Goal: Find specific page/section: Find specific page/section

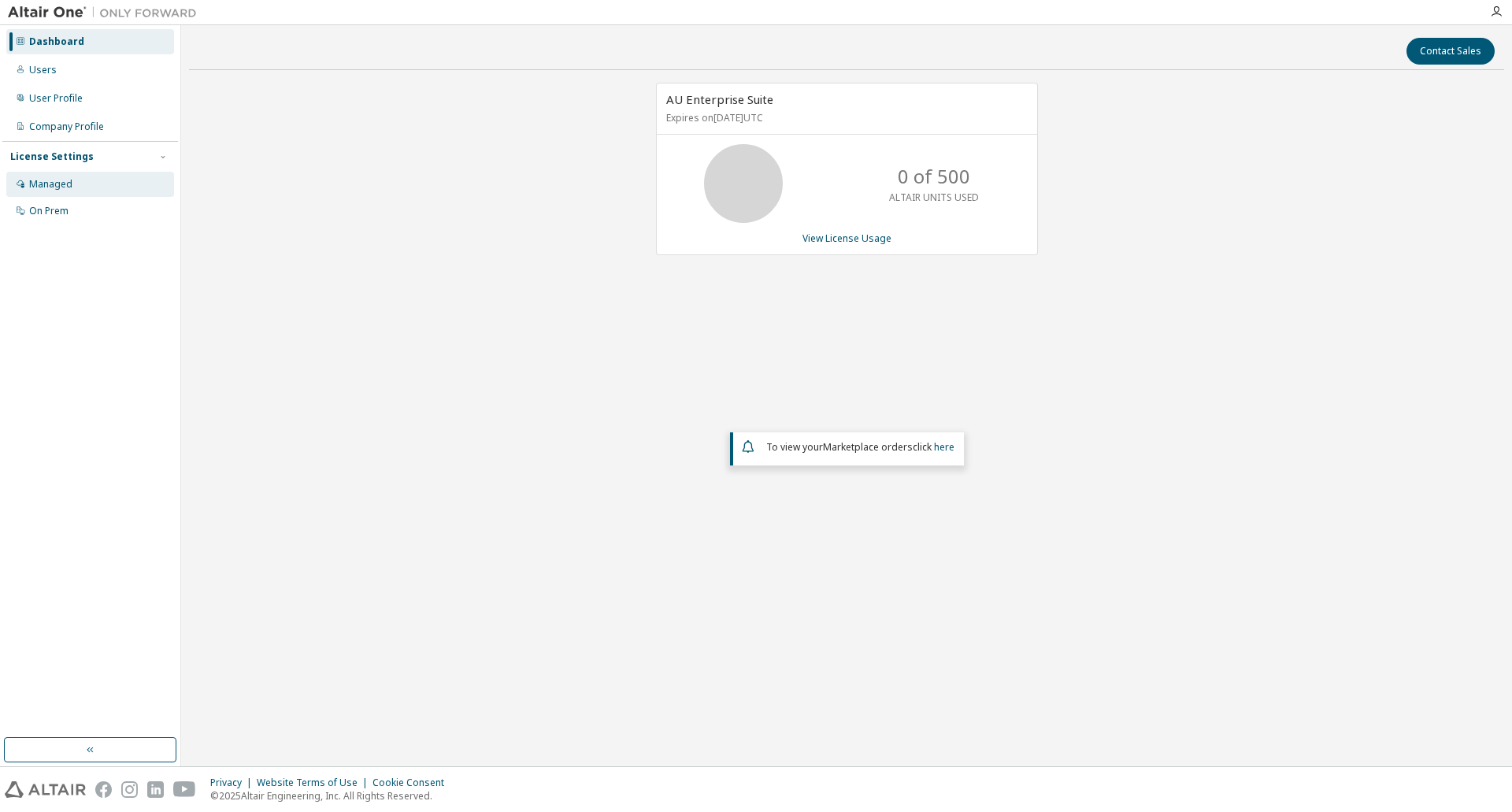
click at [83, 183] on div "Managed" at bounding box center [90, 184] width 168 height 25
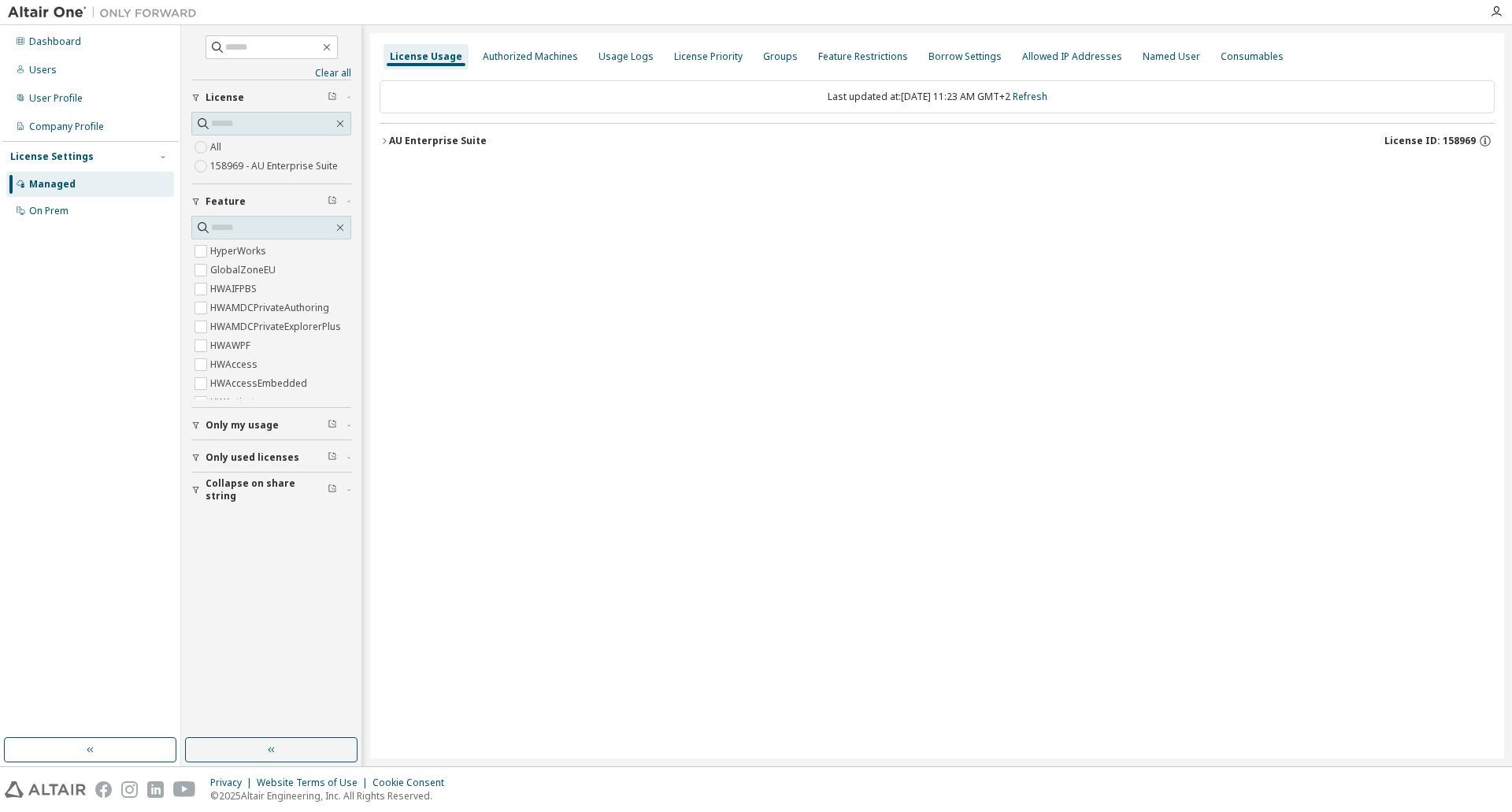
click at [388, 140] on icon "button" at bounding box center [384, 141] width 10 height 10
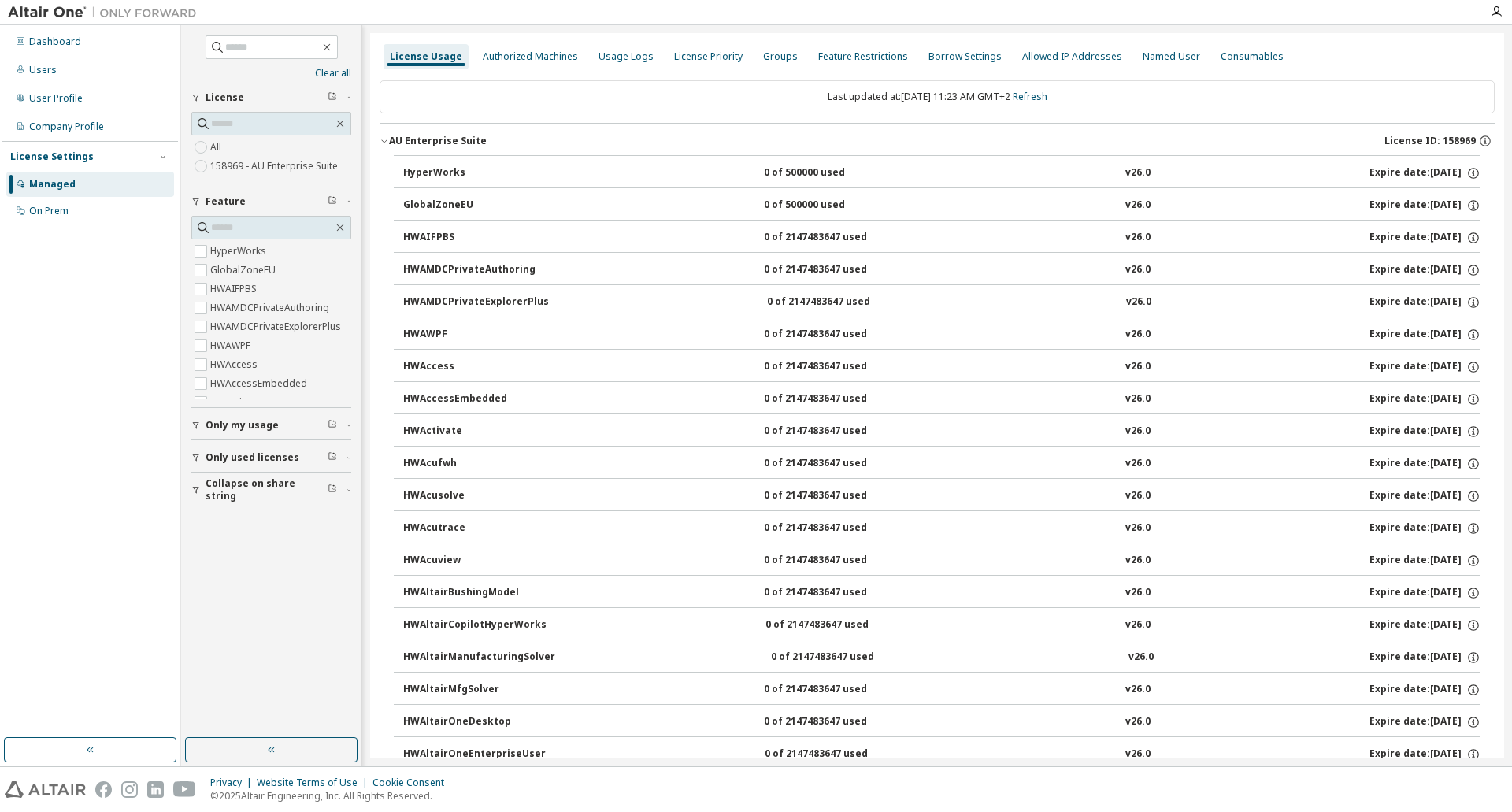
click at [196, 429] on icon "button" at bounding box center [196, 425] width 10 height 10
click at [48, 95] on div "User Profile" at bounding box center [56, 98] width 54 height 13
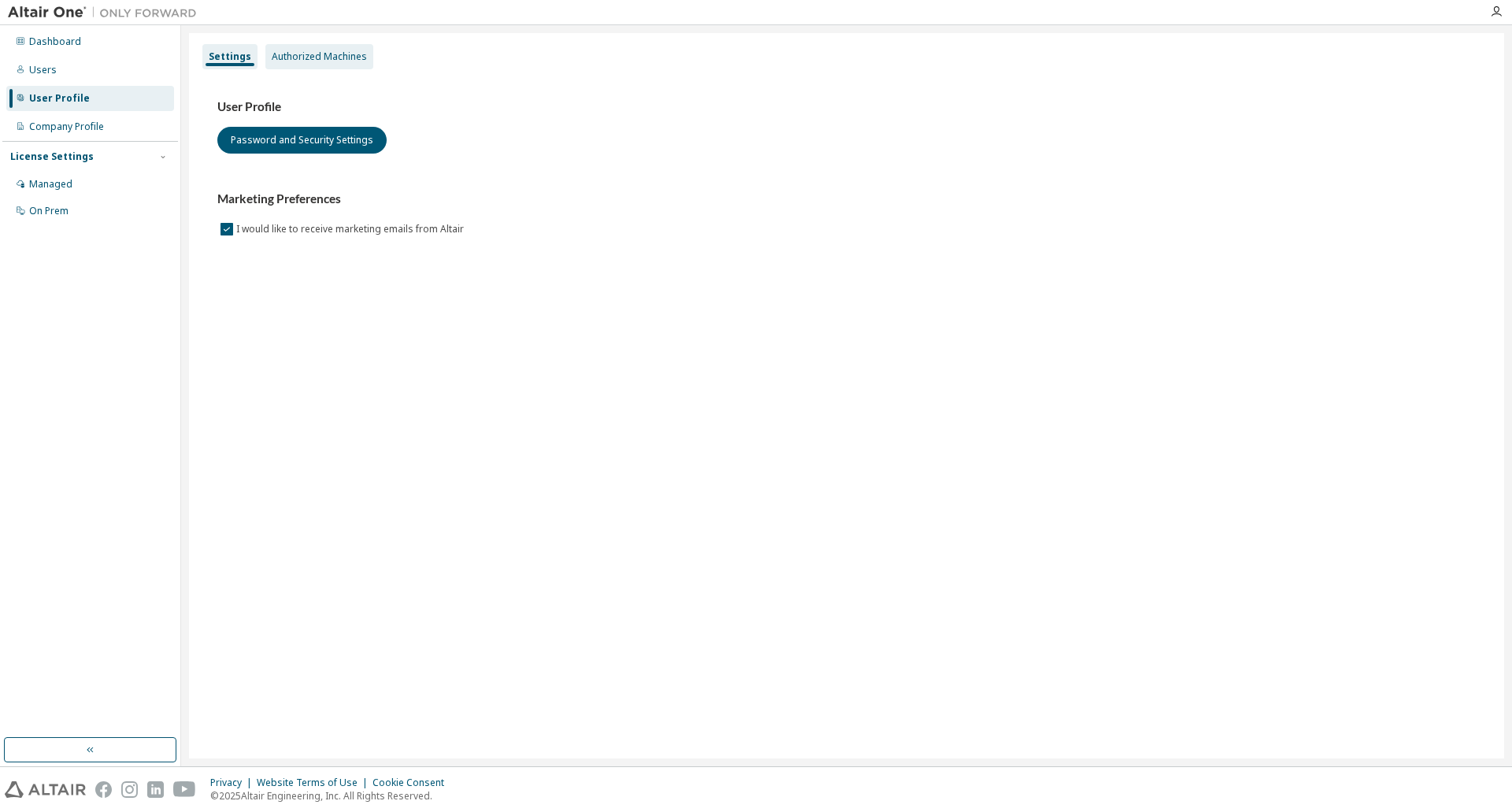
click at [296, 56] on div "Authorized Machines" at bounding box center [320, 56] width 96 height 13
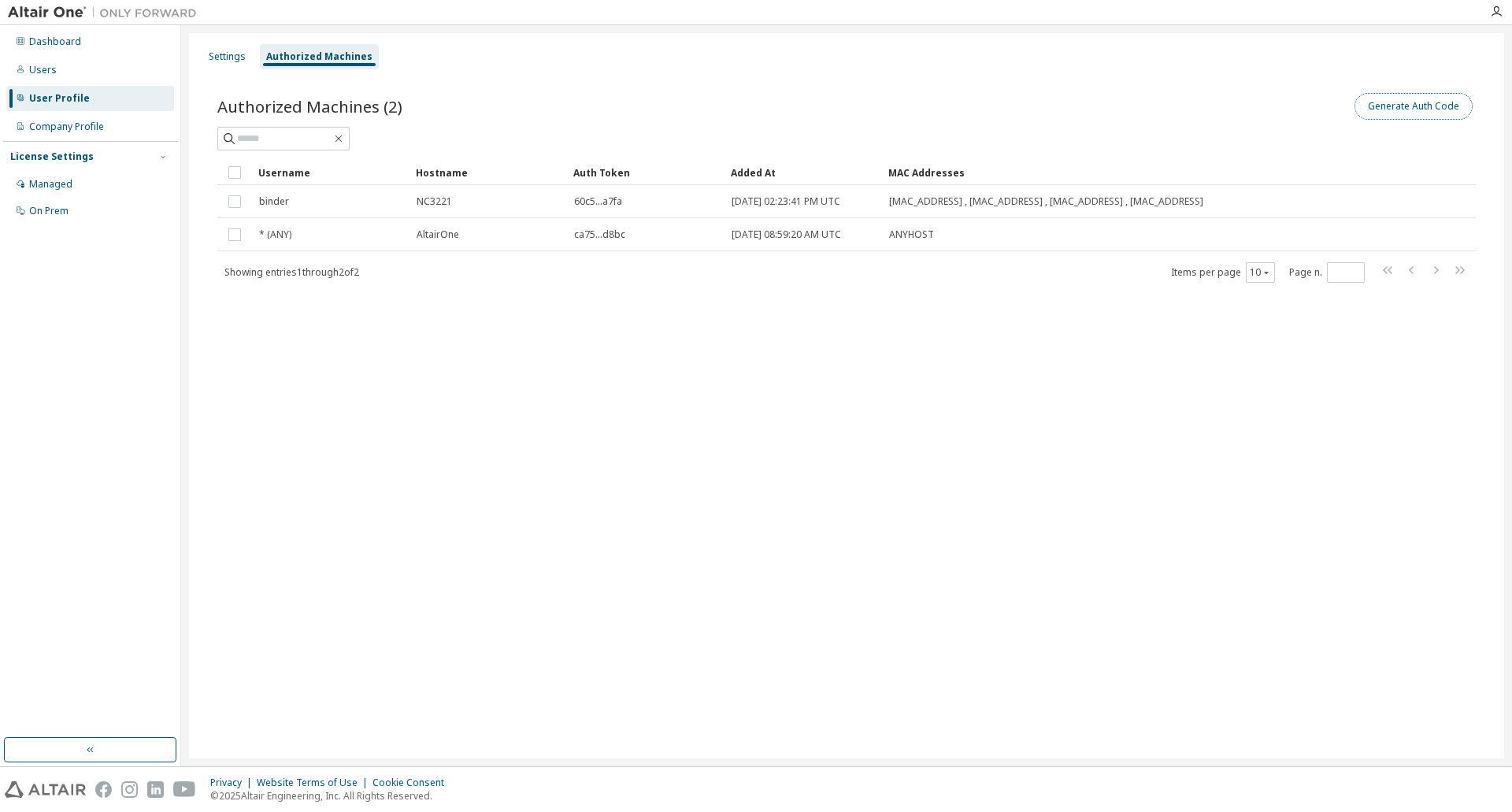
click at [1389, 105] on button "Generate Auth Code" at bounding box center [1414, 106] width 118 height 27
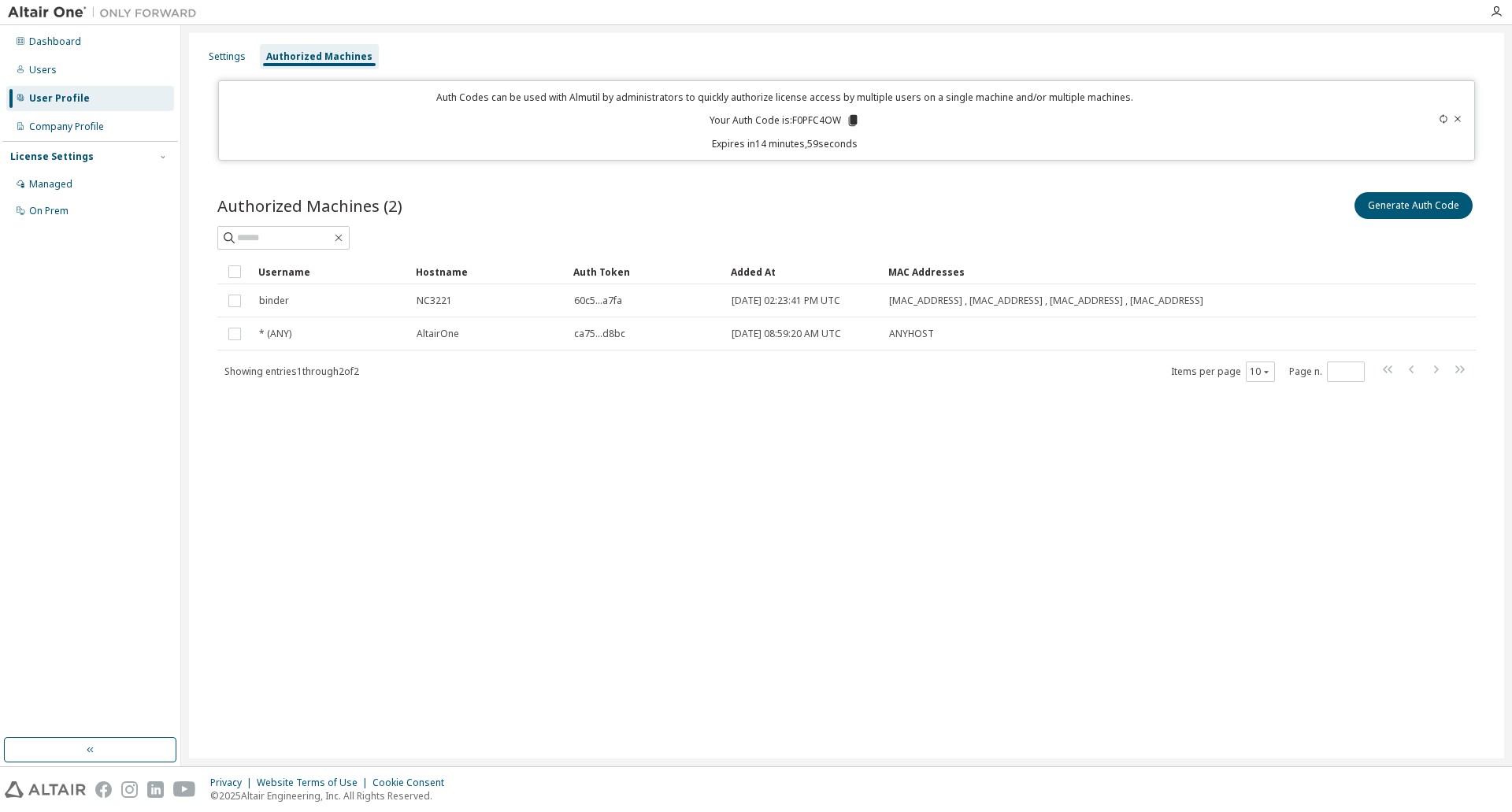
click at [807, 120] on p "Your Auth Code is: F0PFC4OW" at bounding box center [785, 121] width 150 height 14
click at [855, 122] on icon at bounding box center [853, 120] width 9 height 11
click at [60, 189] on div "Managed" at bounding box center [51, 184] width 43 height 13
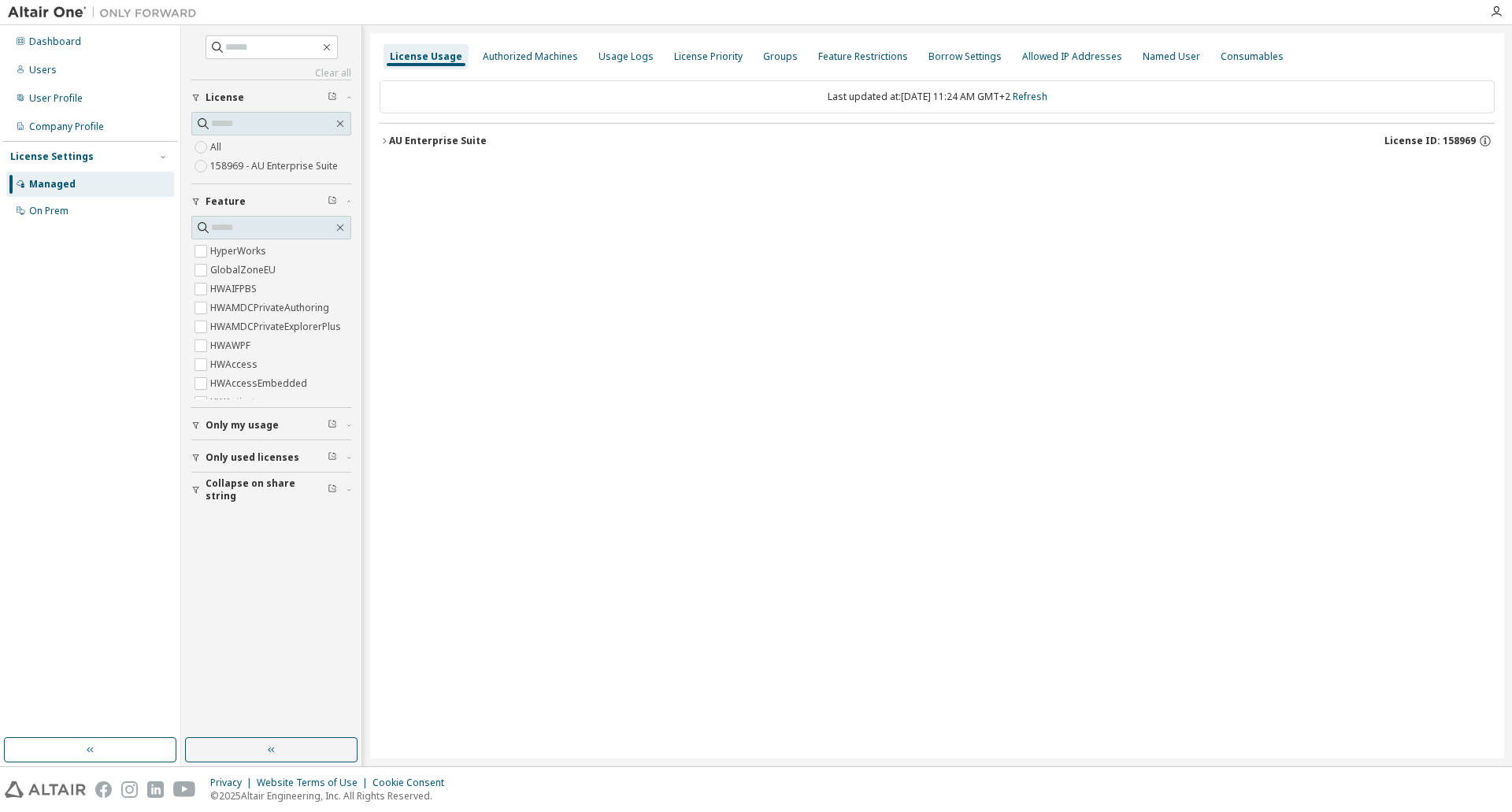
click at [385, 139] on icon "button" at bounding box center [384, 141] width 10 height 10
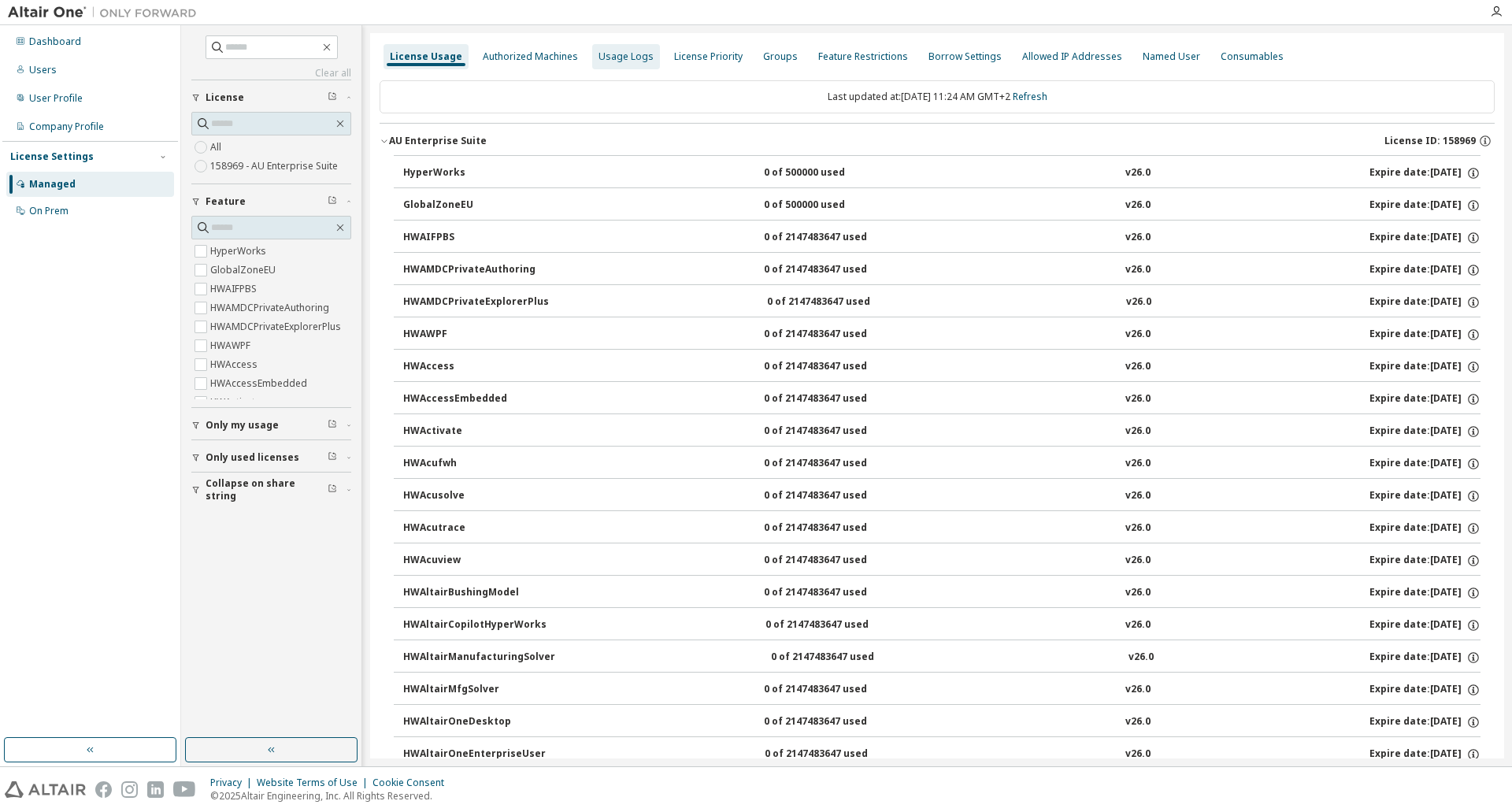
click at [613, 55] on div "Usage Logs" at bounding box center [626, 56] width 55 height 13
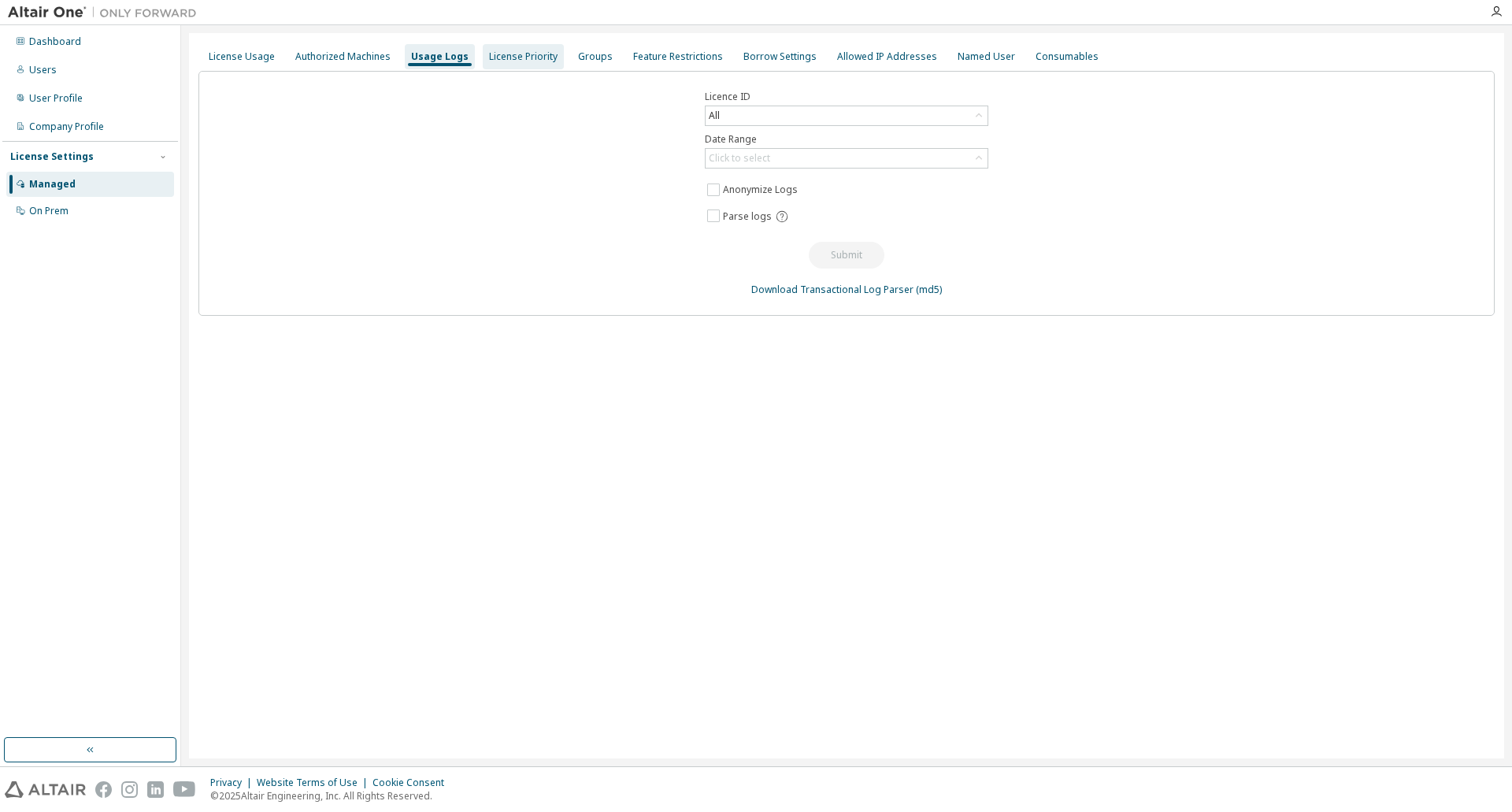
click at [540, 57] on div "License Priority" at bounding box center [523, 56] width 69 height 13
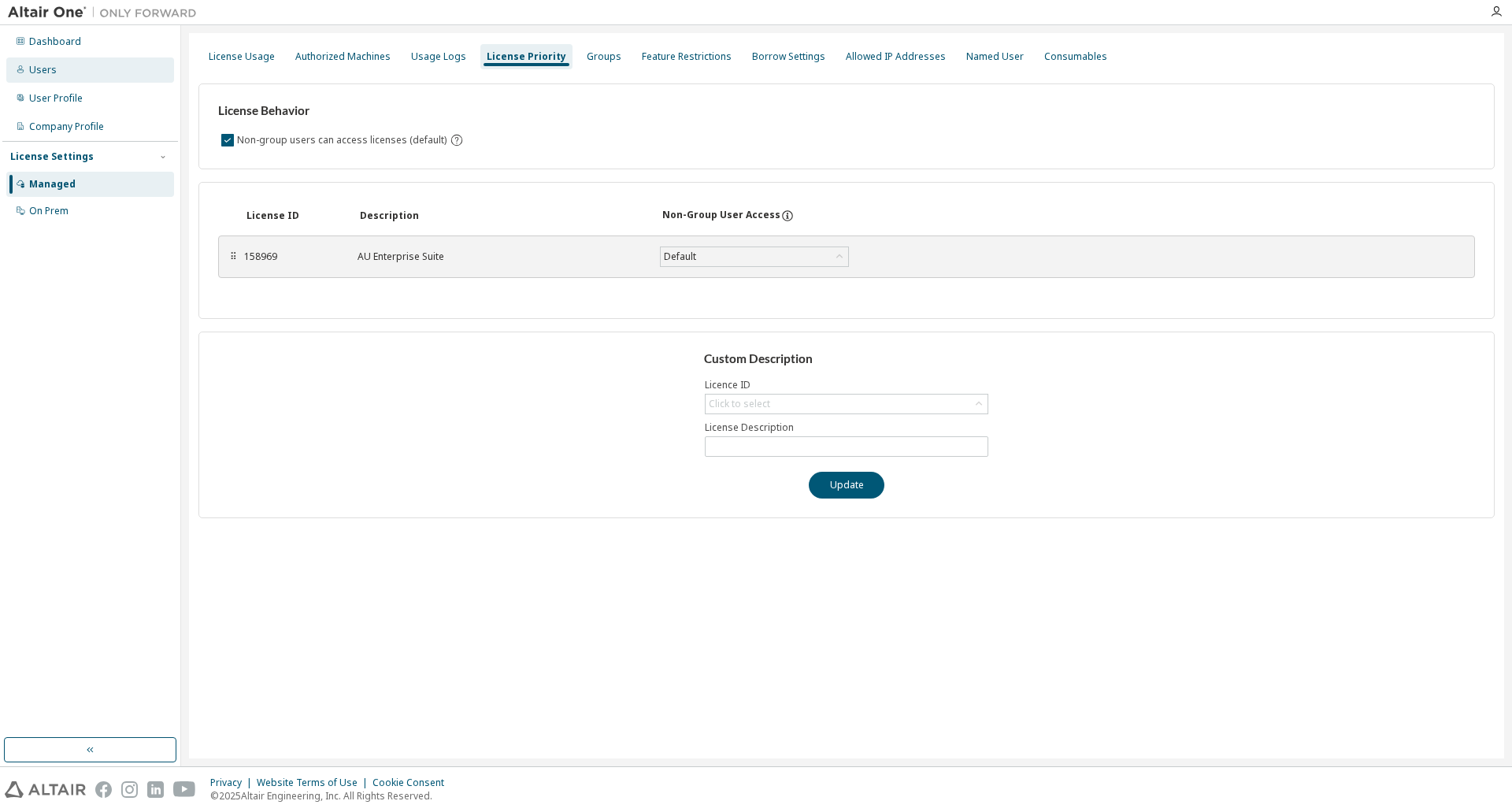
click at [58, 67] on div "Users" at bounding box center [90, 69] width 168 height 25
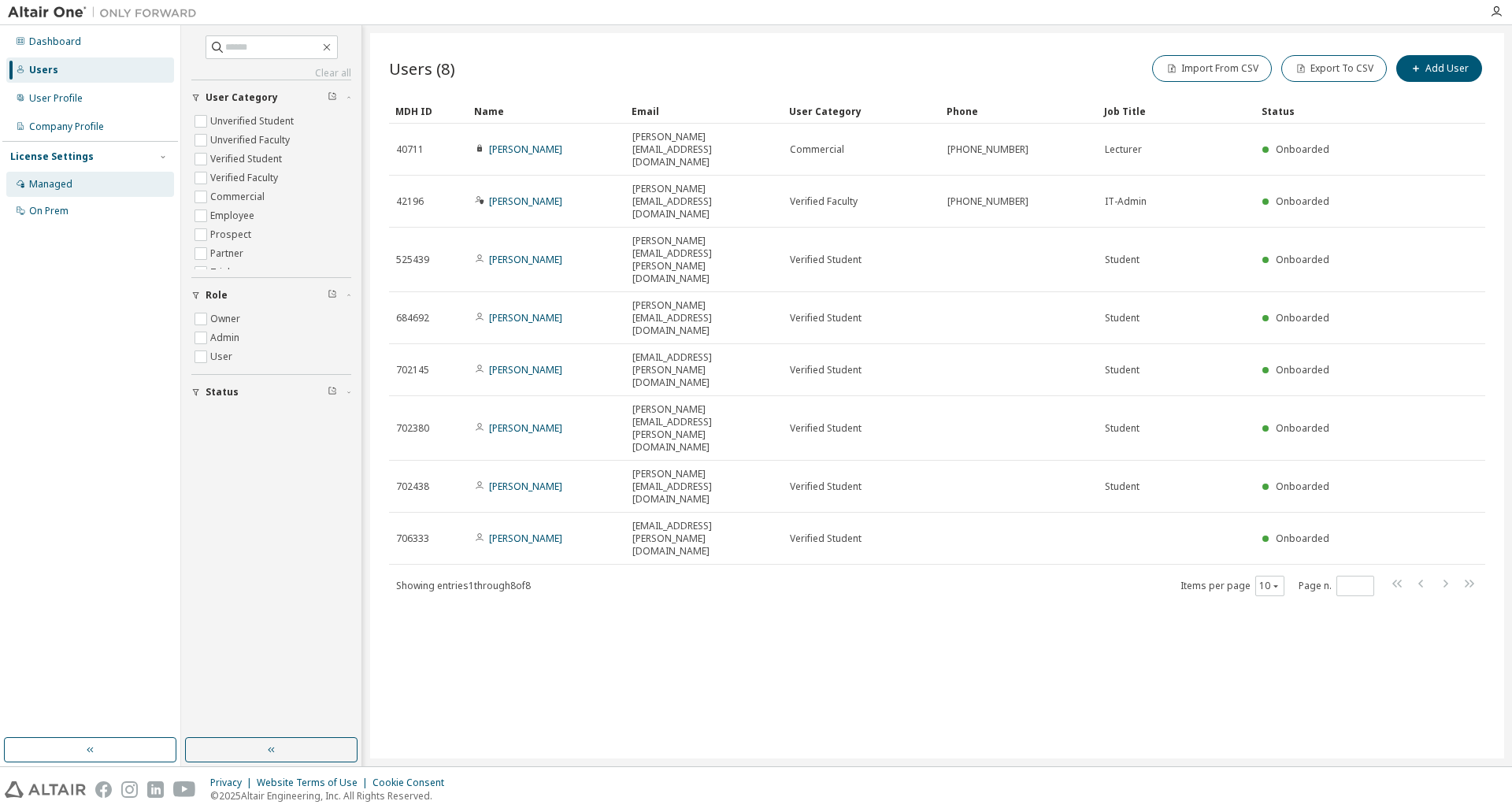
click at [53, 179] on div "Managed" at bounding box center [51, 184] width 43 height 13
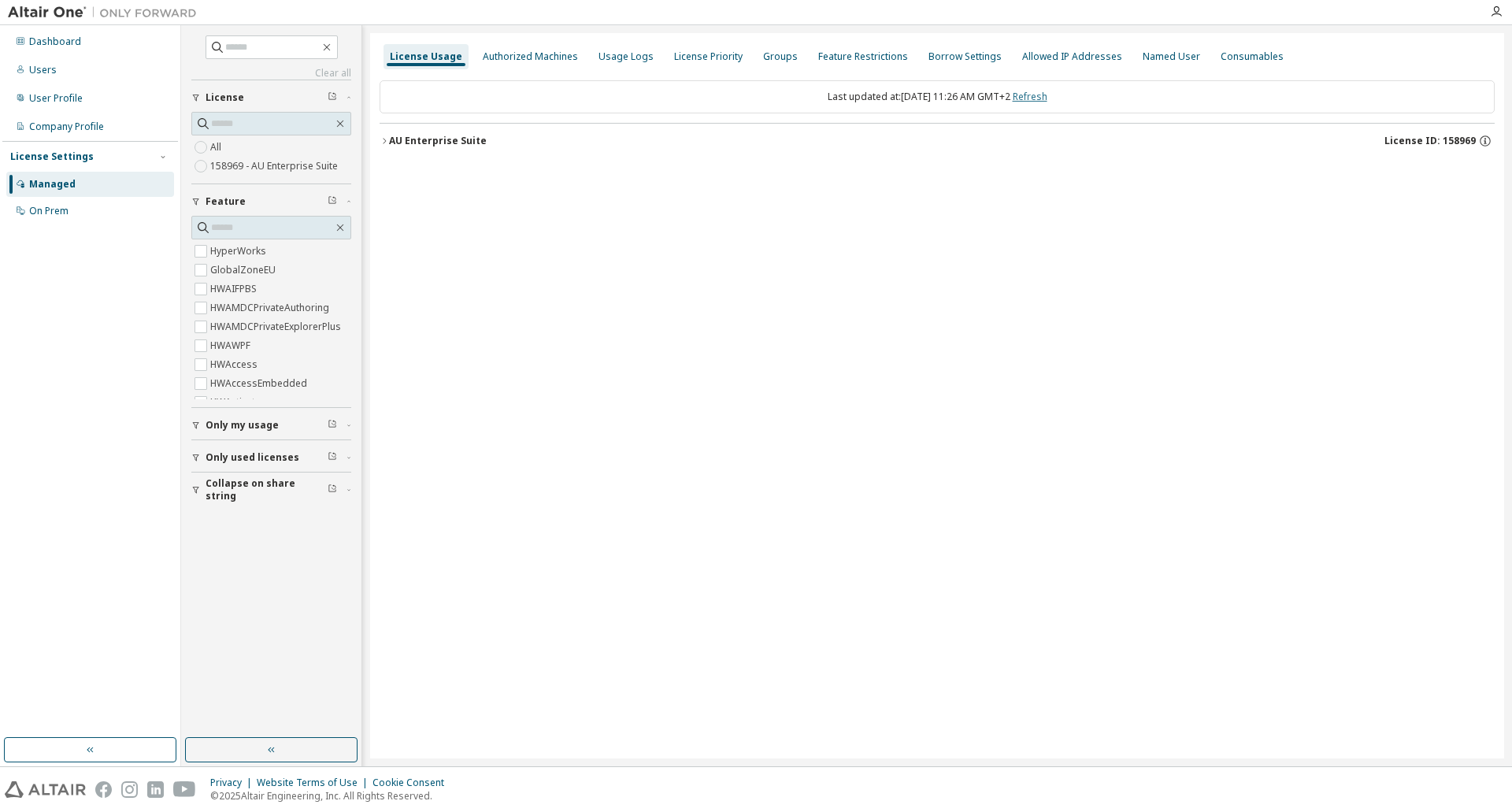
click at [1048, 95] on link "Refresh" at bounding box center [1031, 96] width 35 height 13
click at [387, 143] on icon "button" at bounding box center [384, 141] width 10 height 10
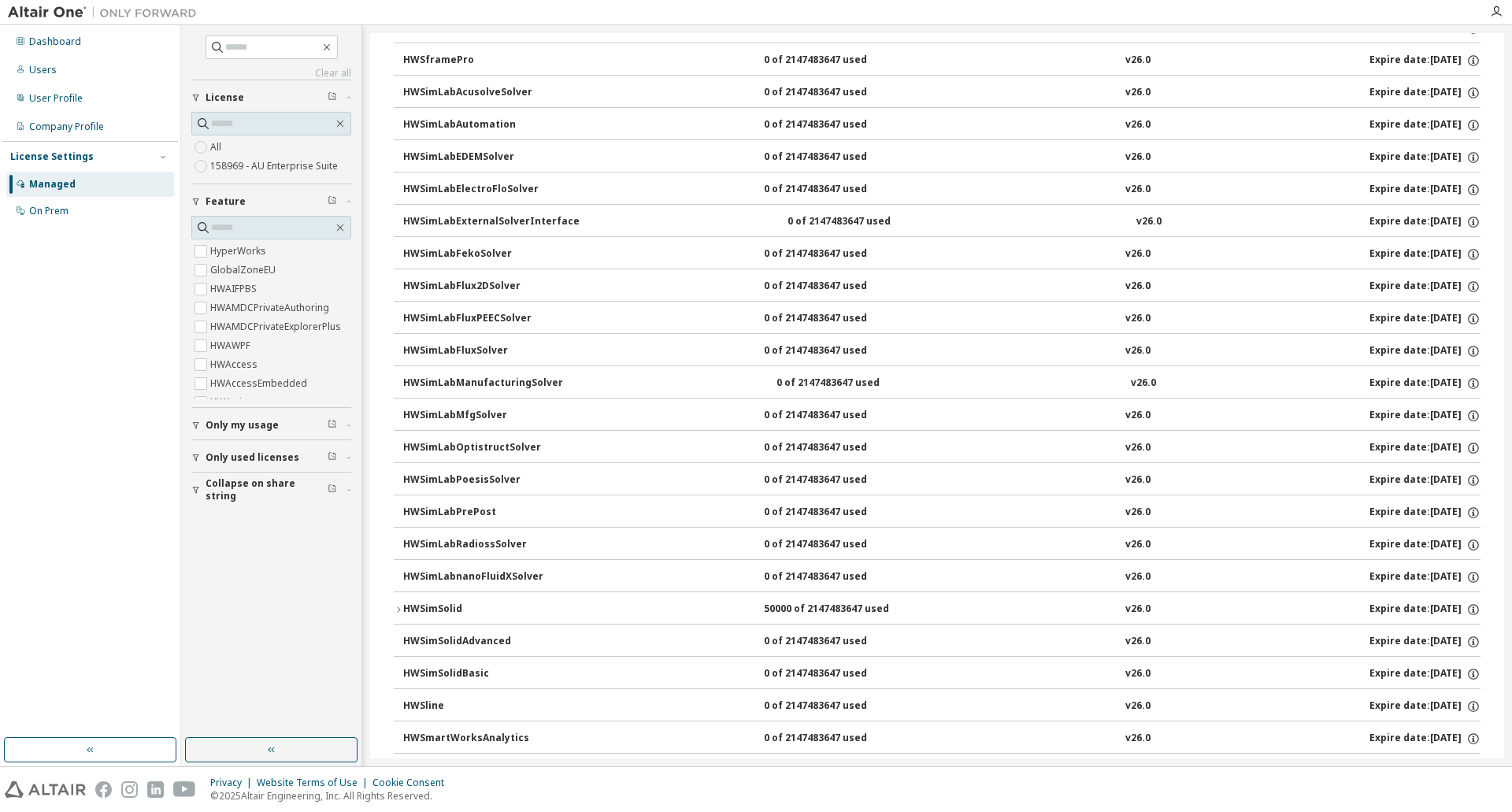
scroll to position [9132, 0]
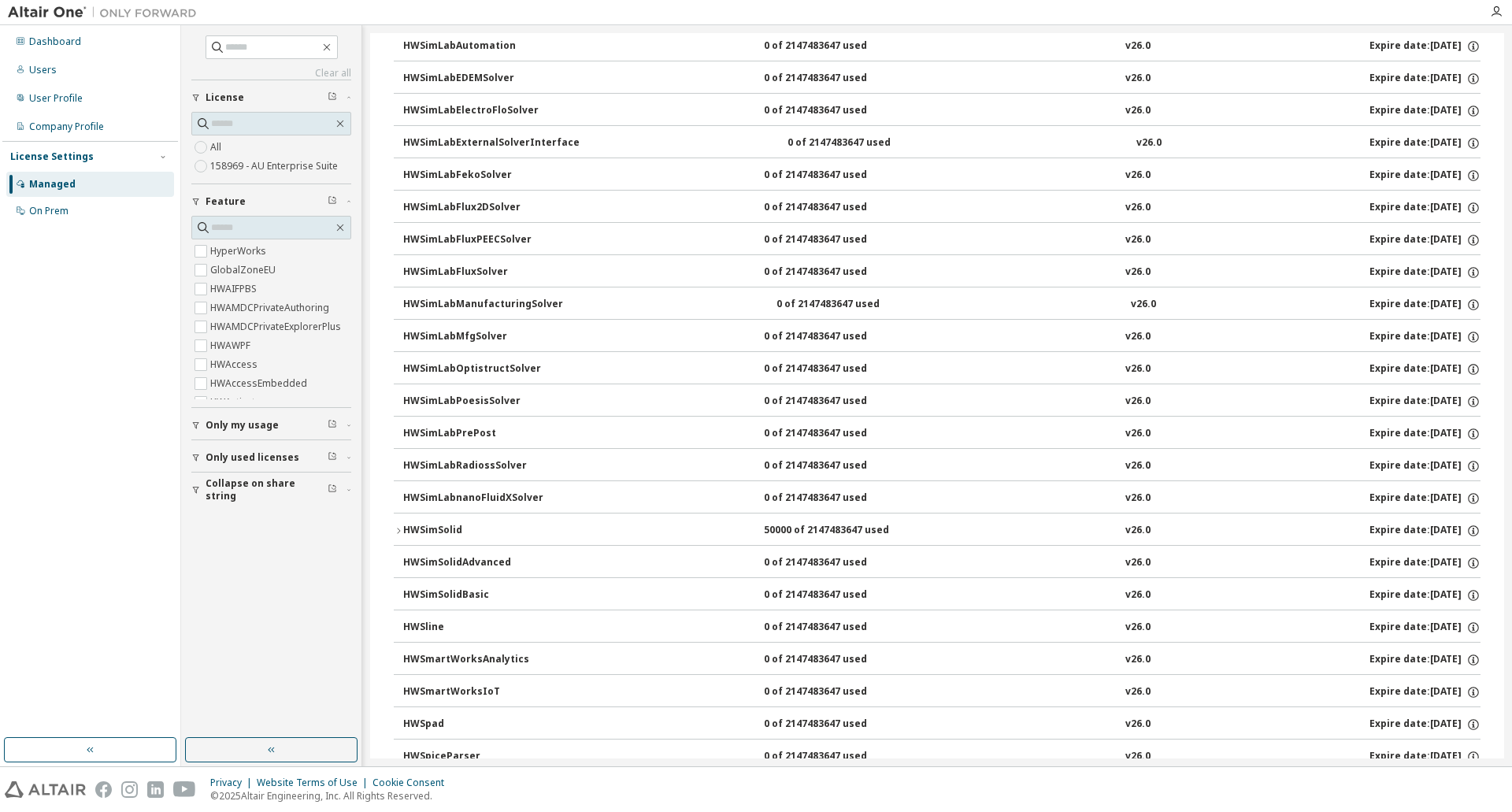
click at [96, 331] on div "Dashboard Users User Profile Company Profile License Settings Managed On Prem" at bounding box center [90, 381] width 176 height 708
click at [1499, 12] on icon "button" at bounding box center [1496, 11] width 13 height 13
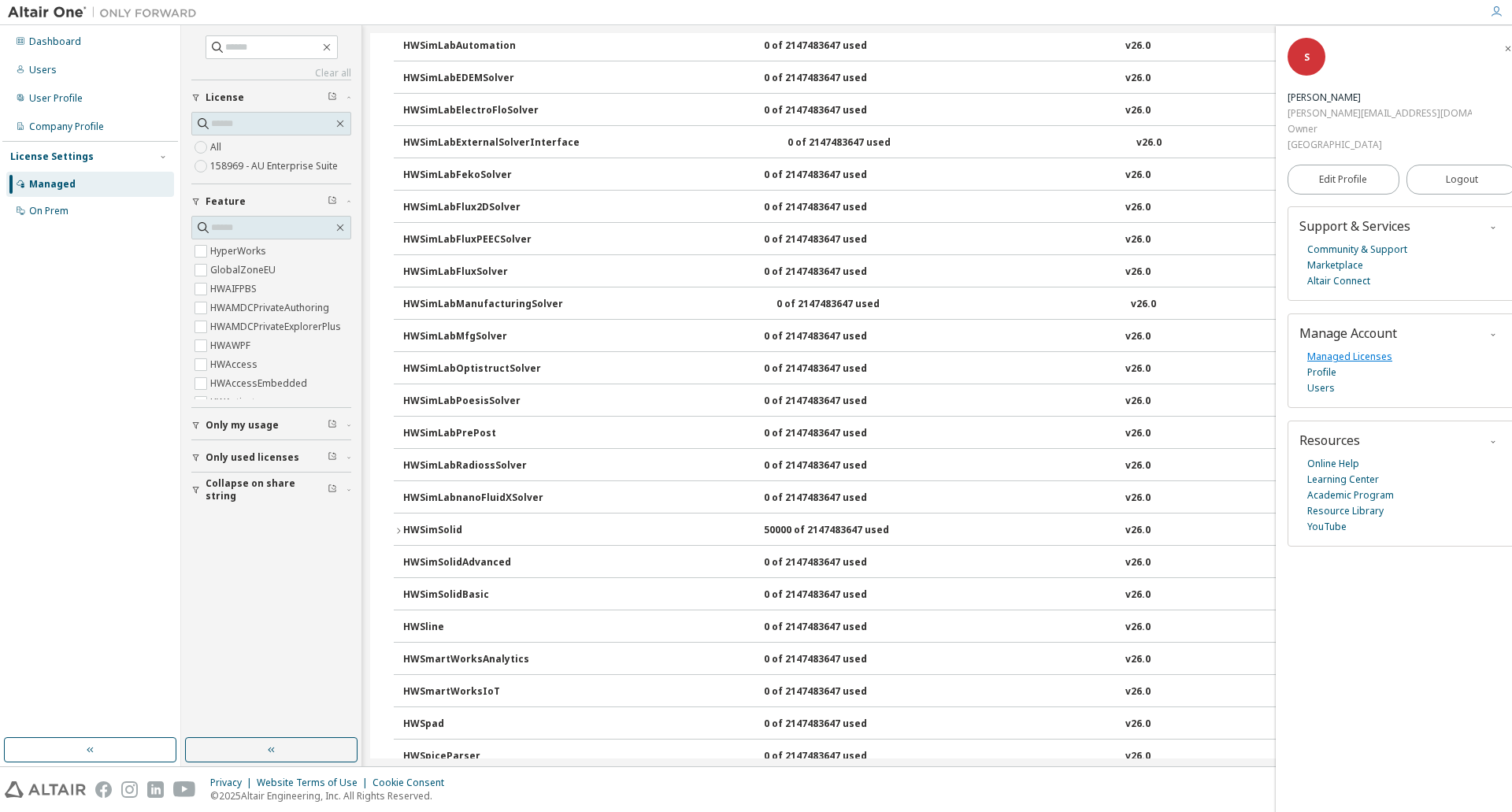
click at [1334, 349] on link "Managed Licenses" at bounding box center [1350, 357] width 85 height 16
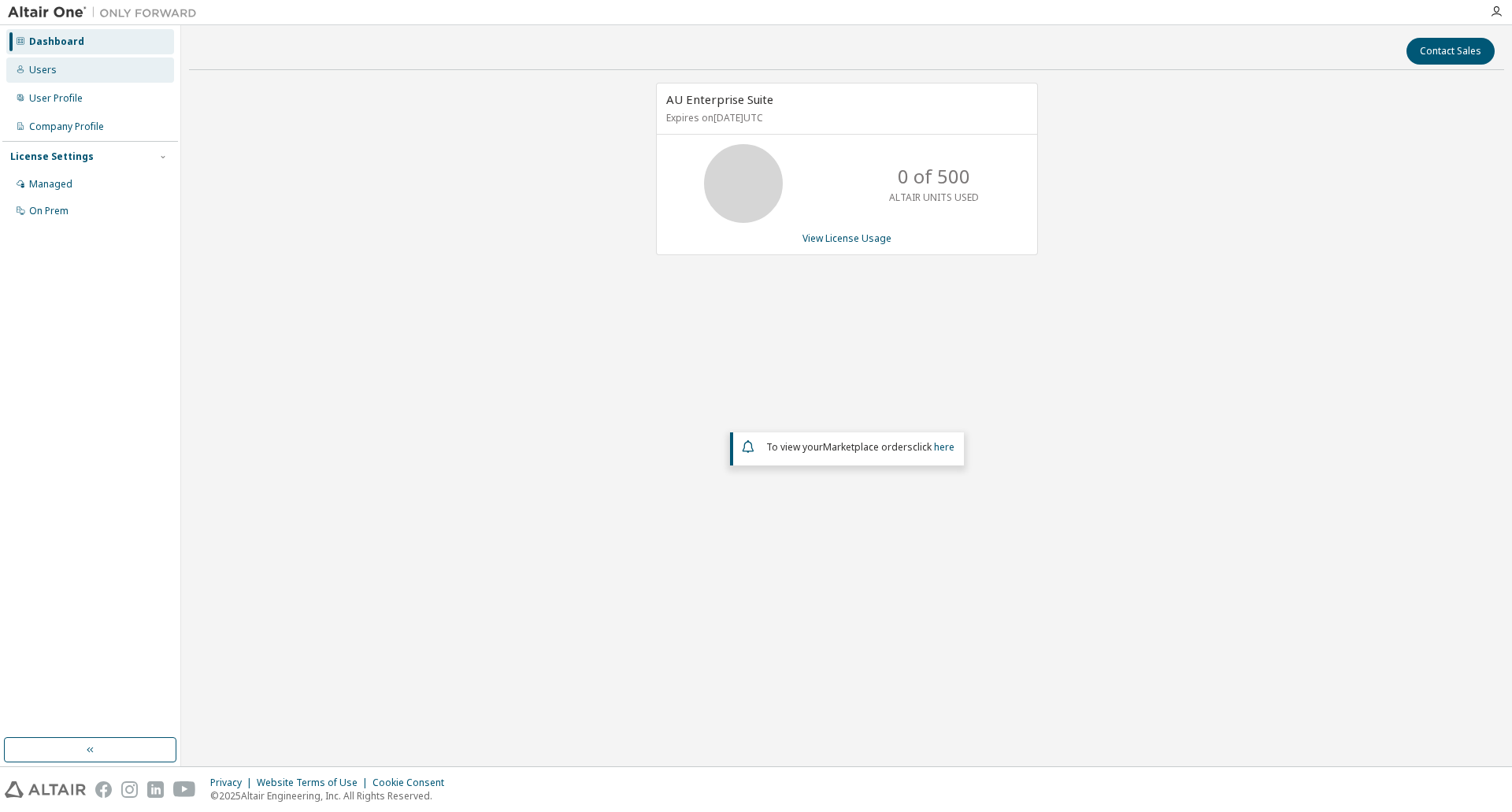
click at [57, 69] on div "Users" at bounding box center [90, 69] width 168 height 25
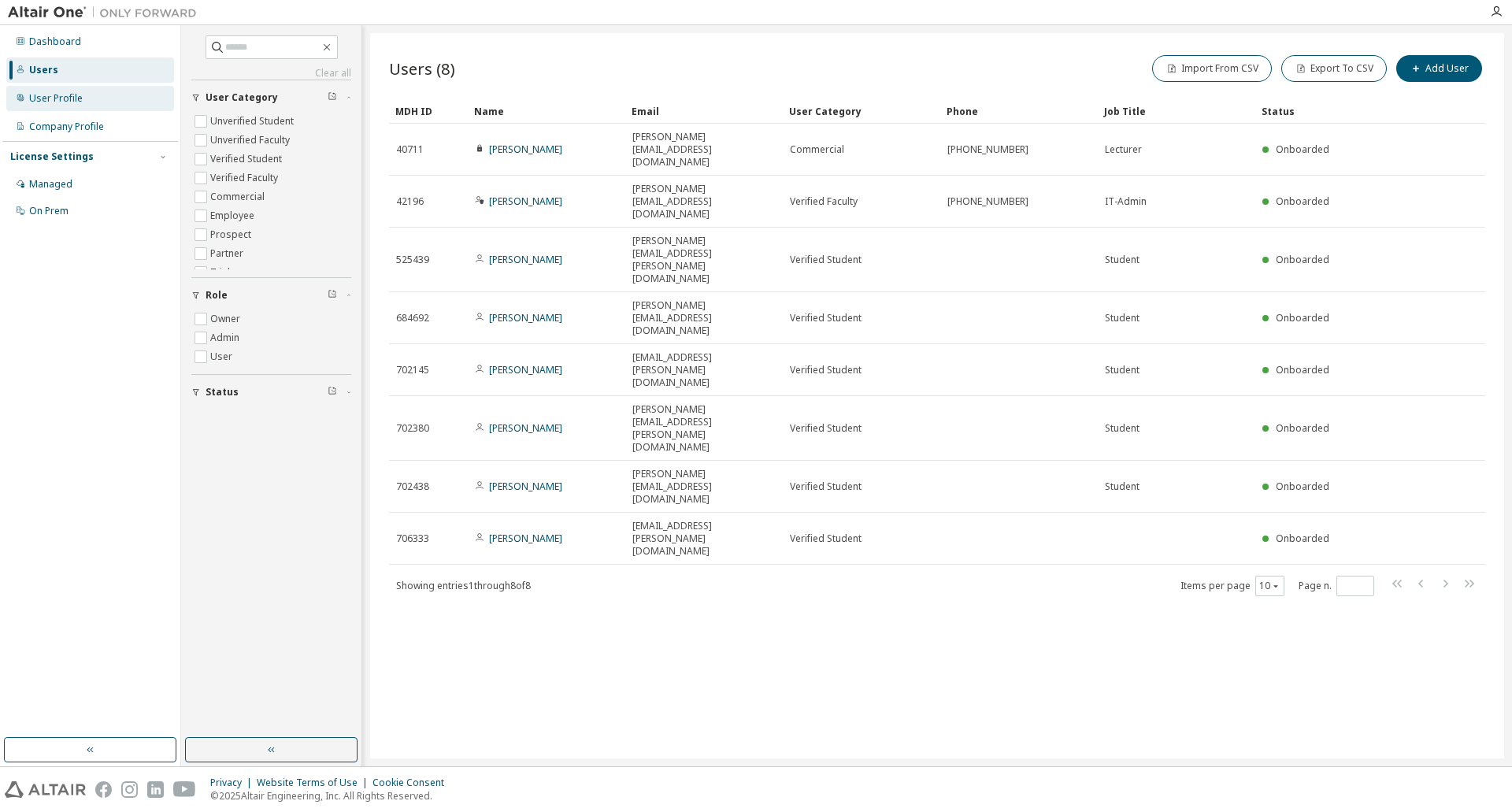
click at [63, 92] on div "User Profile" at bounding box center [56, 98] width 54 height 13
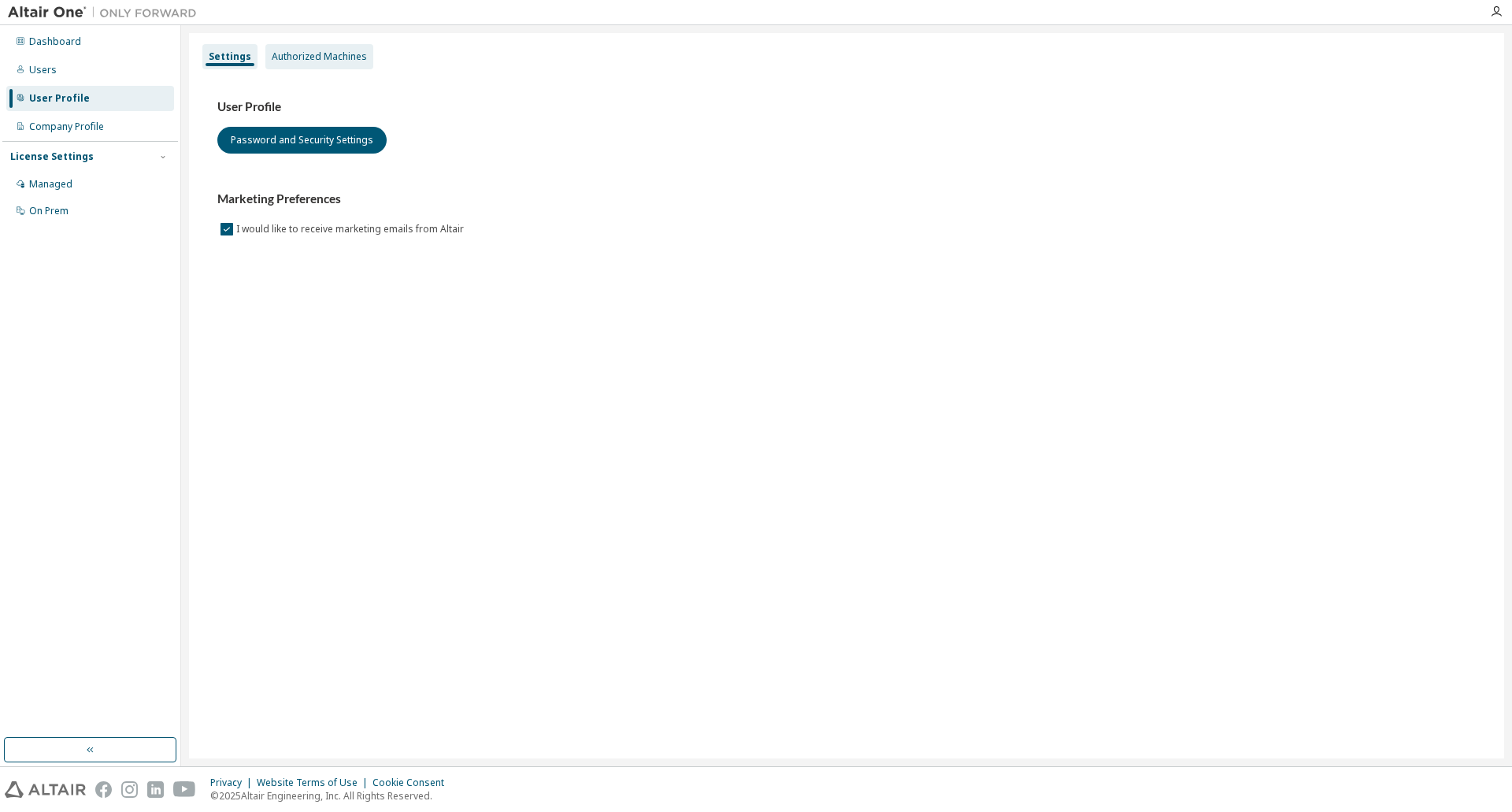
click at [298, 63] on div "Authorized Machines" at bounding box center [320, 56] width 96 height 13
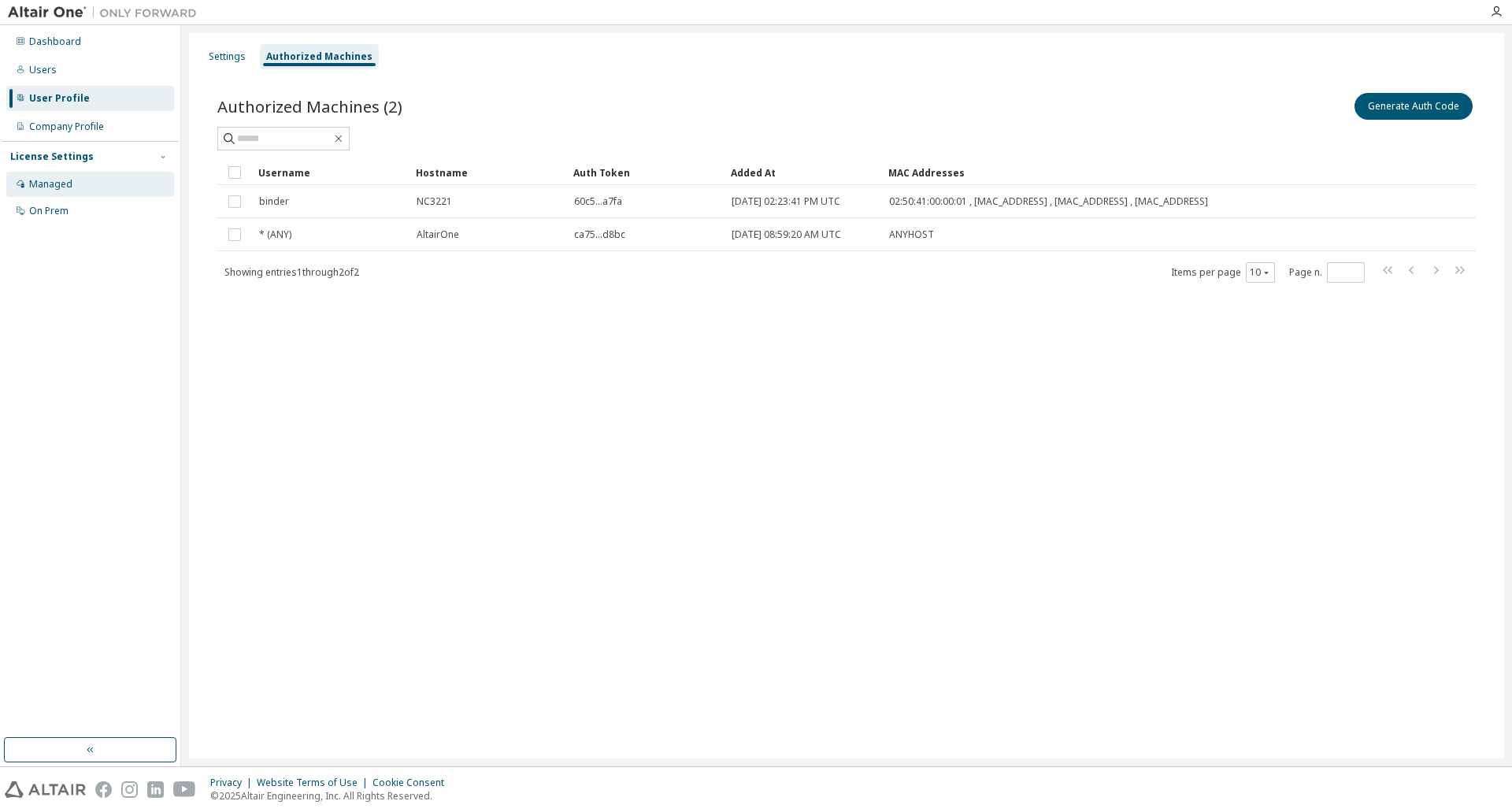
click at [63, 182] on div "Managed" at bounding box center [51, 184] width 43 height 13
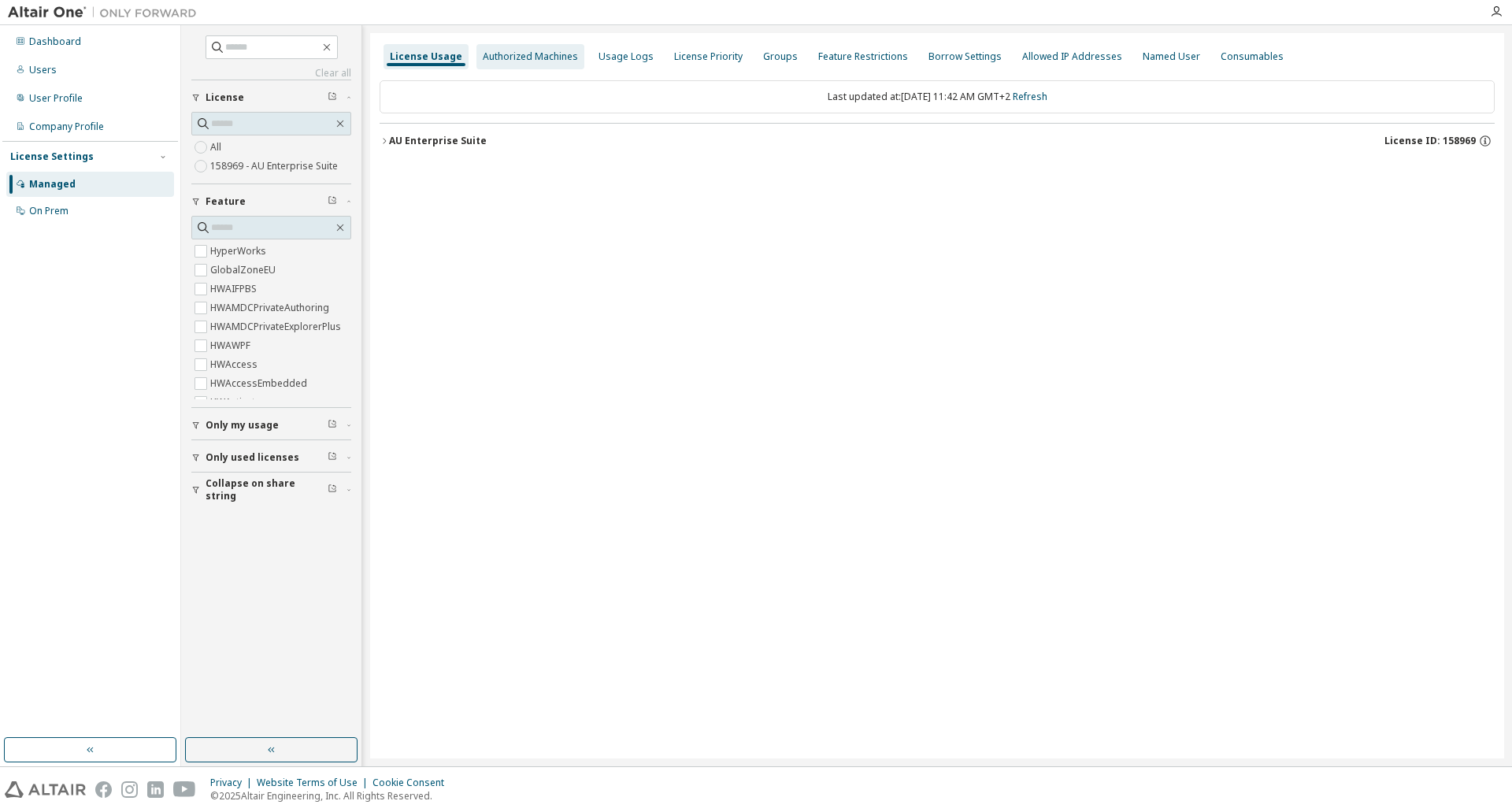
click at [516, 55] on div "Authorized Machines" at bounding box center [531, 56] width 96 height 13
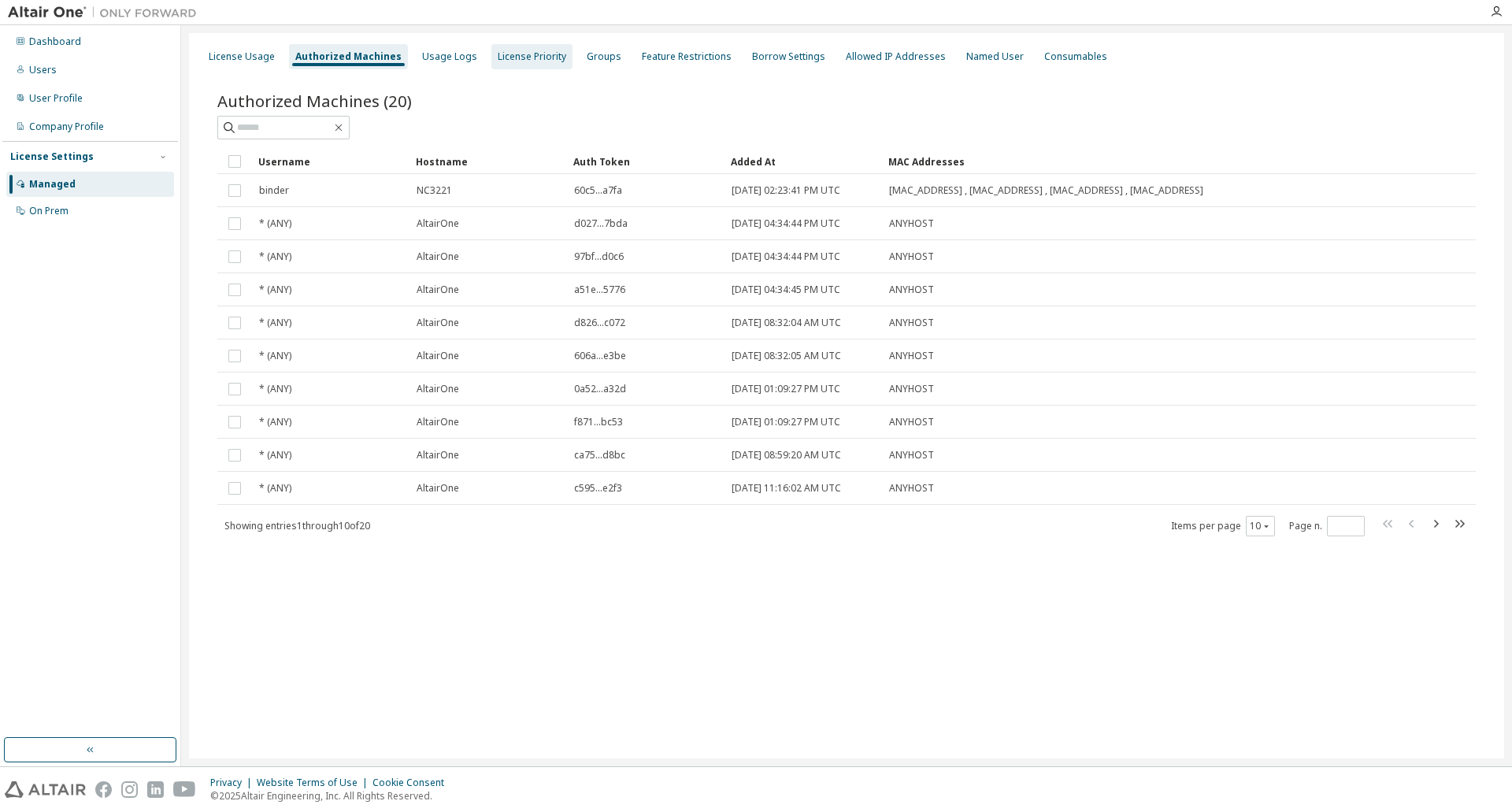
click at [510, 55] on div "License Priority" at bounding box center [532, 56] width 69 height 13
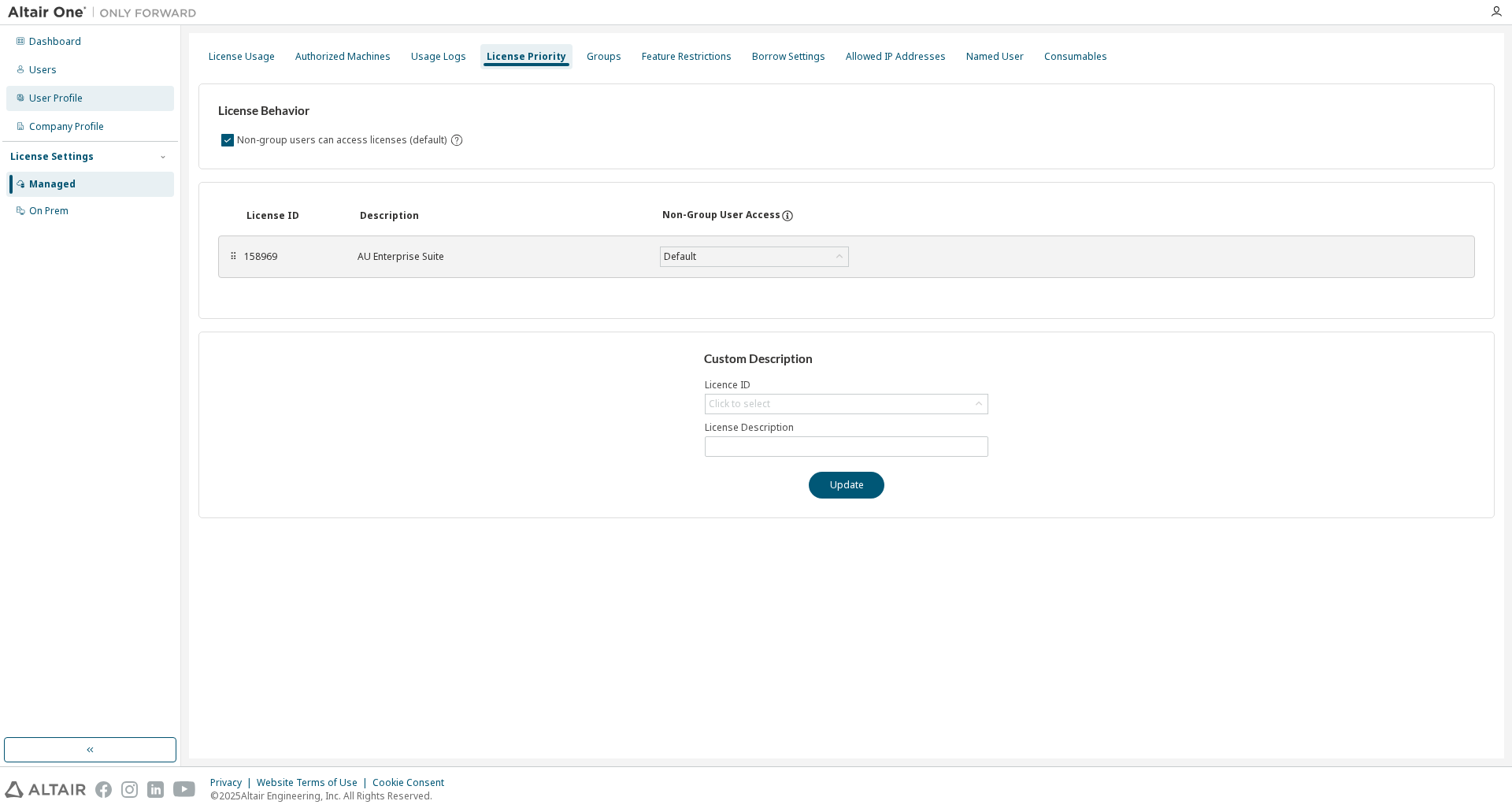
click at [63, 97] on div "User Profile" at bounding box center [56, 98] width 54 height 13
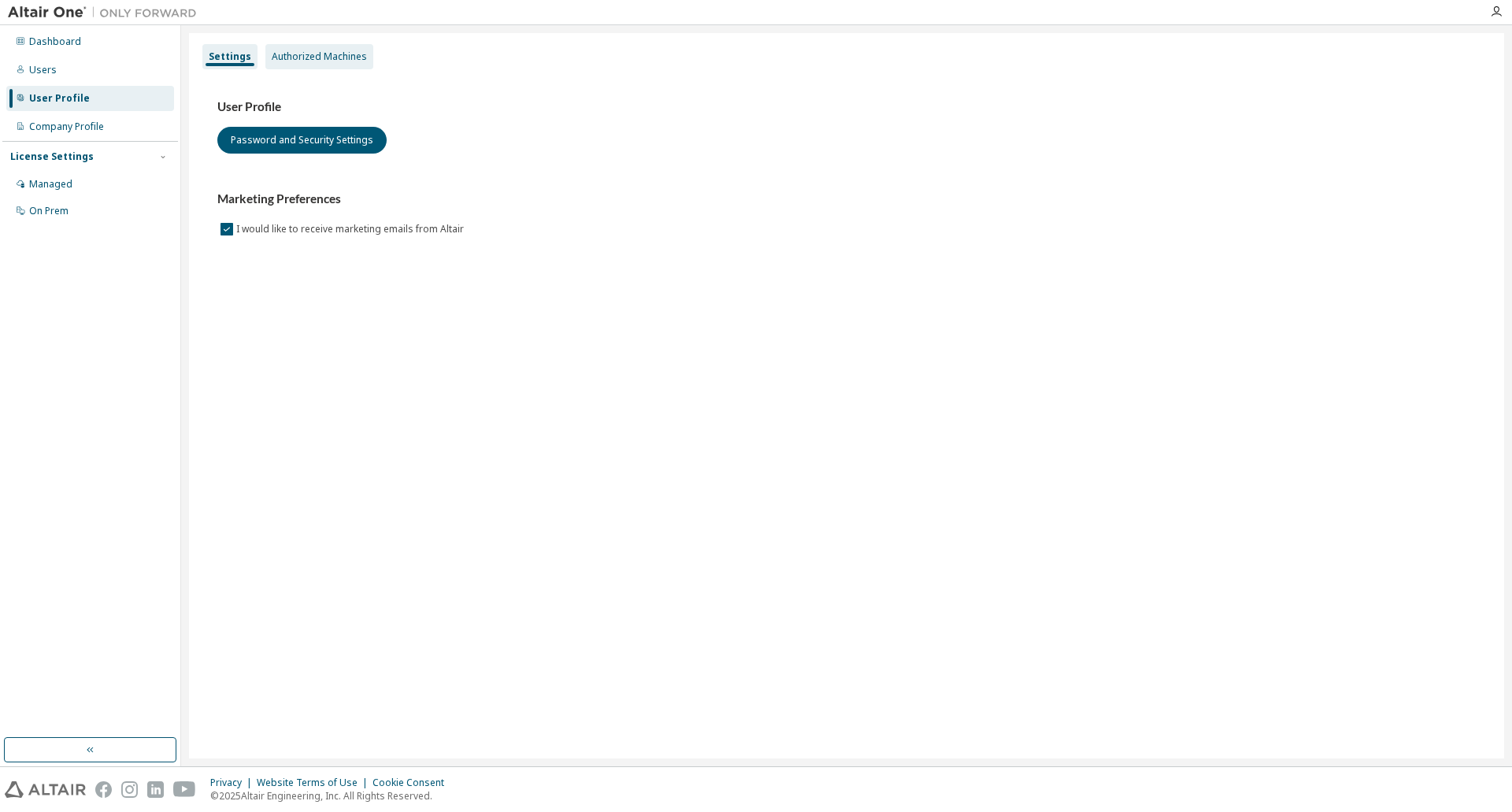
click at [305, 55] on div "Authorized Machines" at bounding box center [320, 56] width 96 height 13
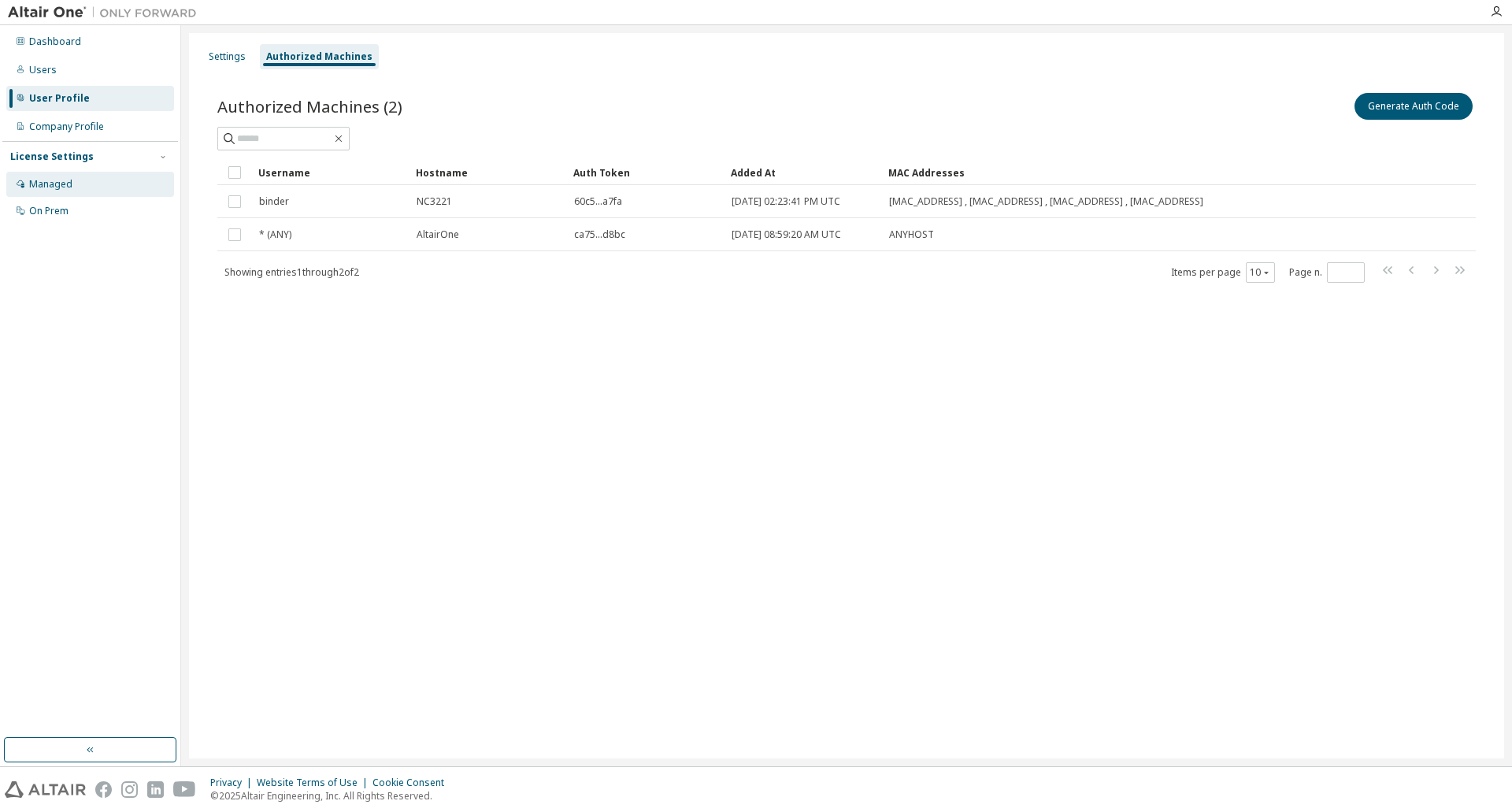
click at [63, 186] on div "Managed" at bounding box center [51, 184] width 43 height 13
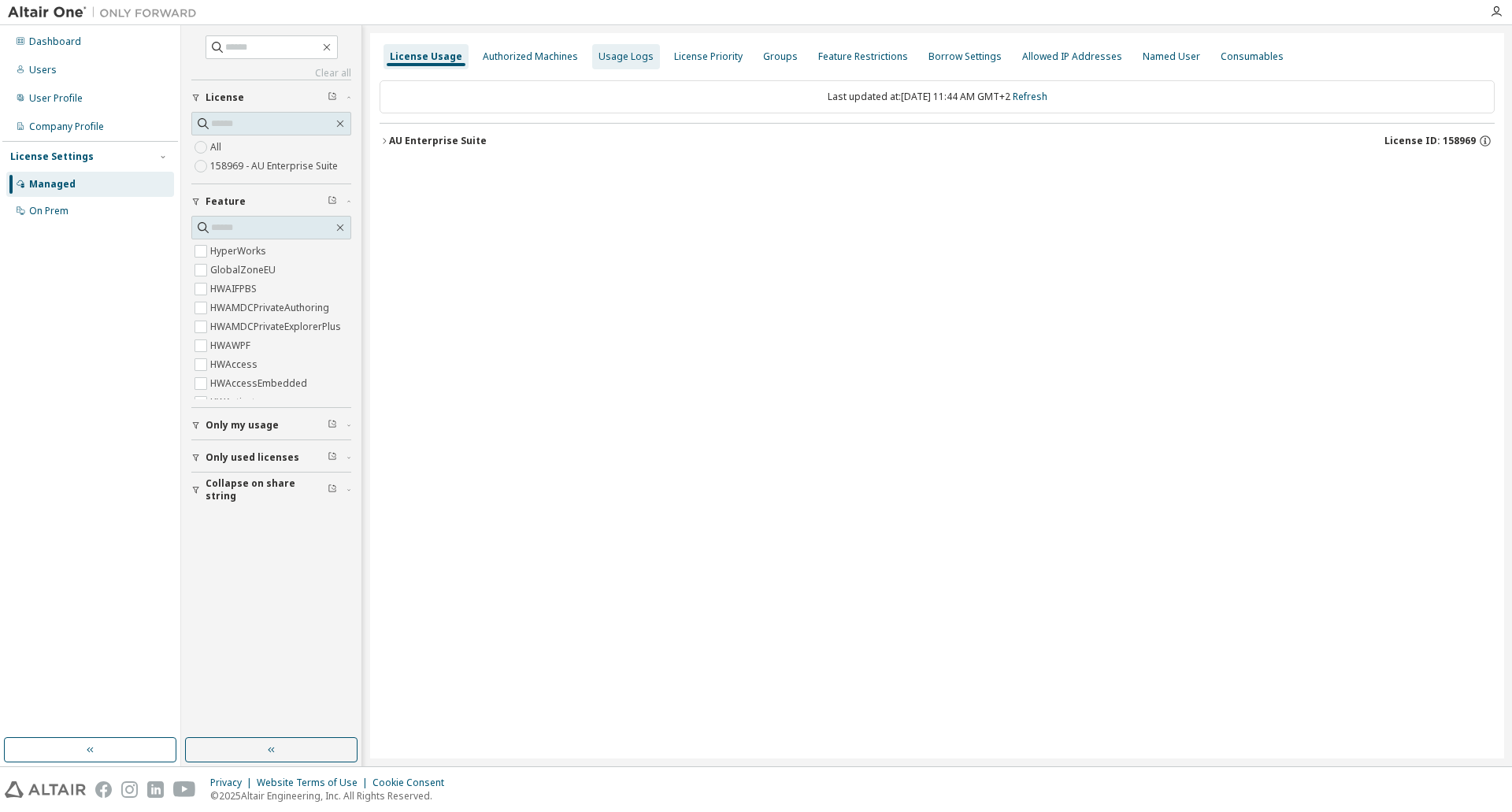
click at [635, 56] on div "Usage Logs" at bounding box center [626, 56] width 55 height 13
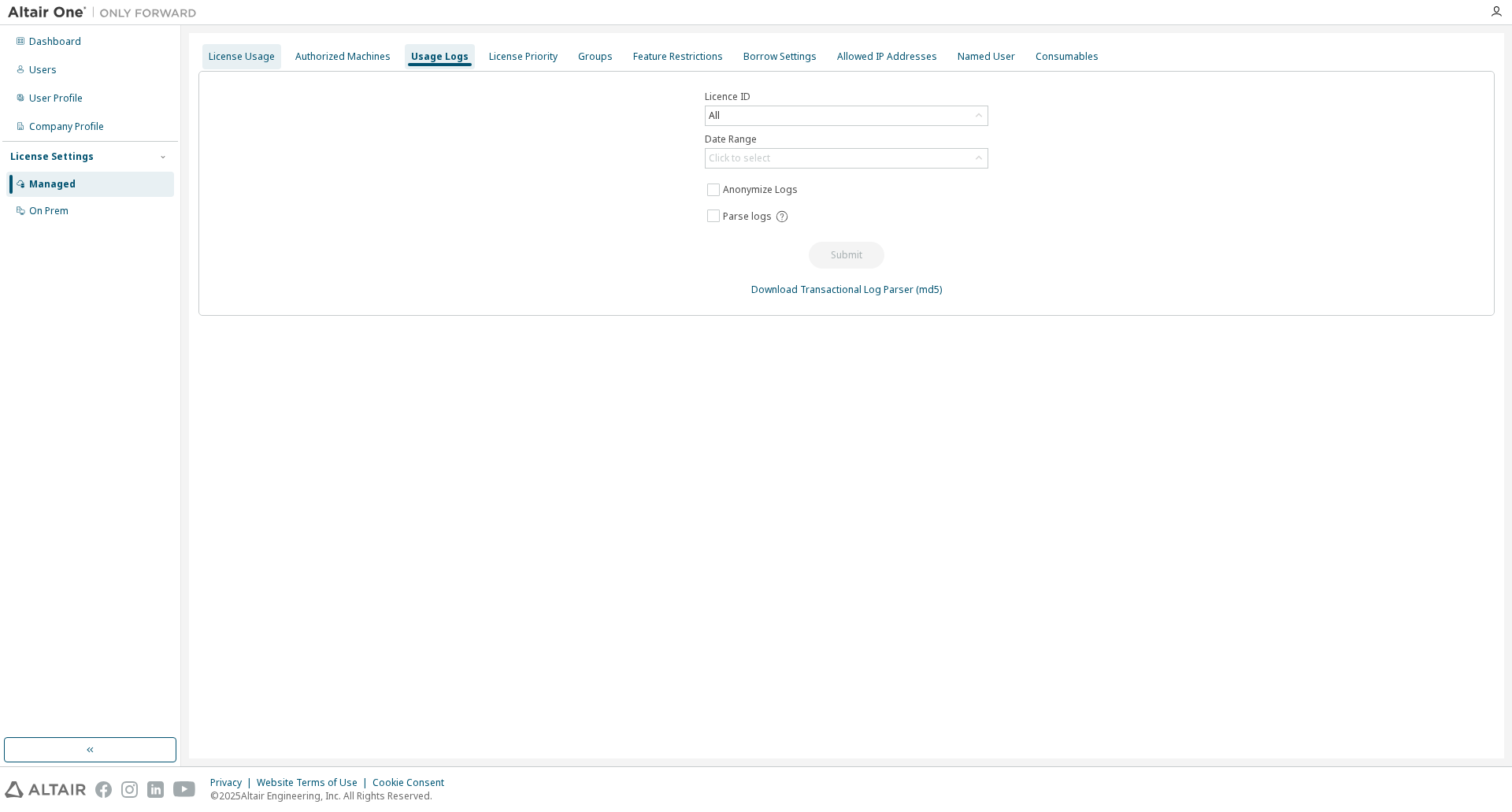
click at [231, 51] on div "License Usage" at bounding box center [242, 56] width 66 height 13
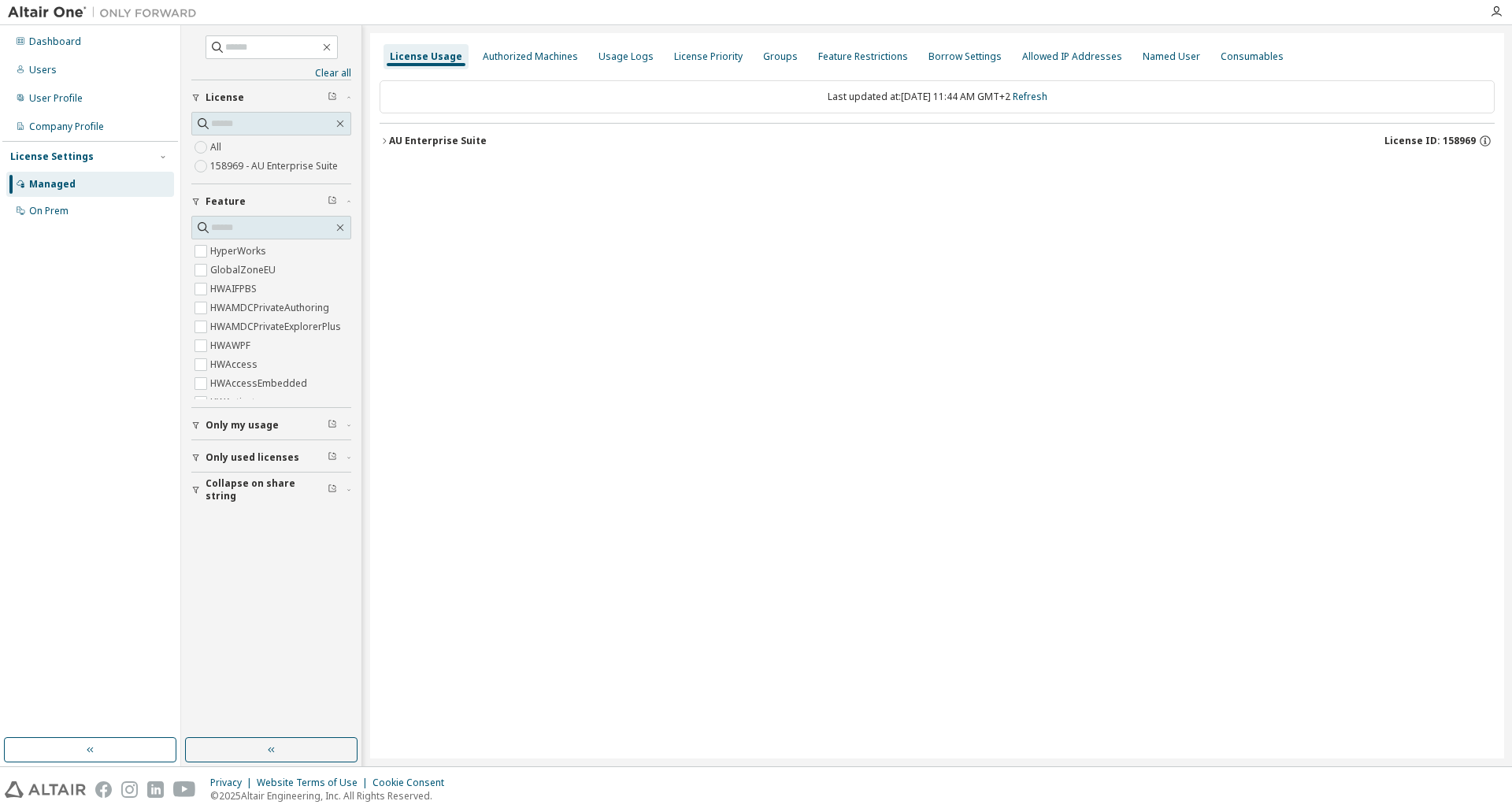
click at [382, 134] on button "AU Enterprise Suite License ID: 158969" at bounding box center [937, 141] width 1115 height 35
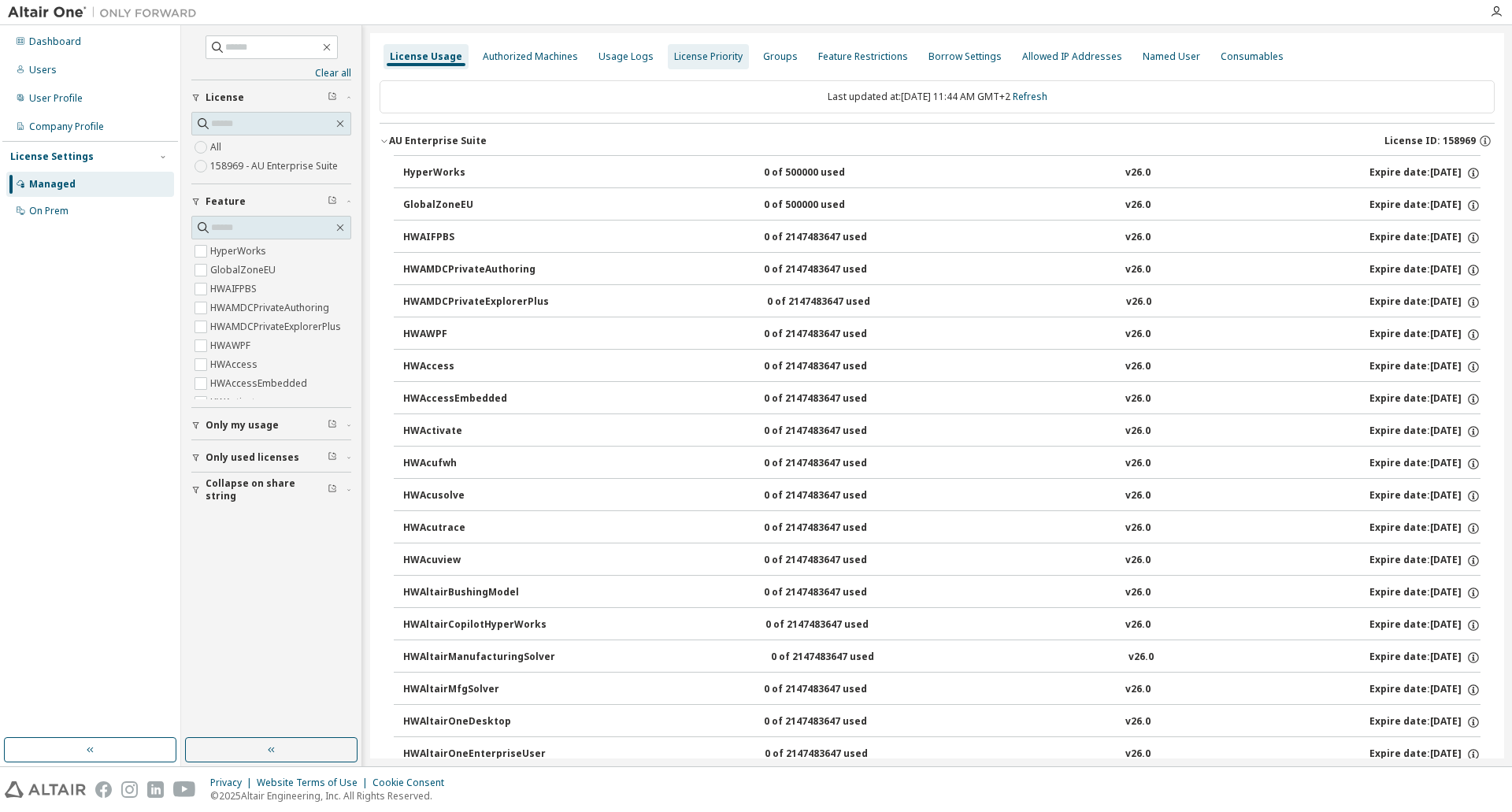
click at [686, 60] on div "License Priority" at bounding box center [708, 56] width 69 height 13
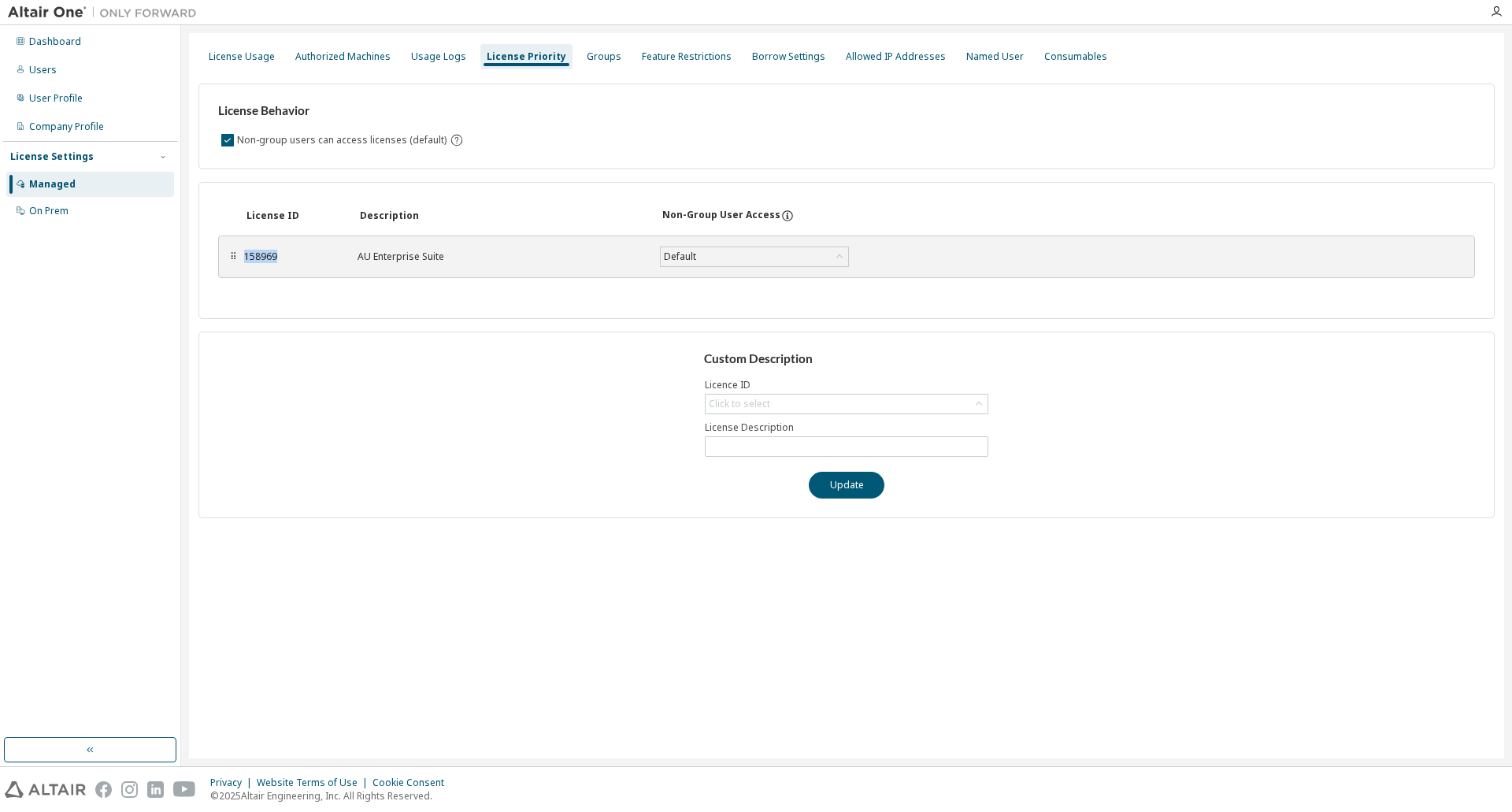
drag, startPoint x: 246, startPoint y: 256, endPoint x: 304, endPoint y: 251, distance: 58.2
click at [304, 251] on div "158969" at bounding box center [291, 256] width 95 height 13
click at [596, 56] on div "Groups" at bounding box center [604, 56] width 35 height 13
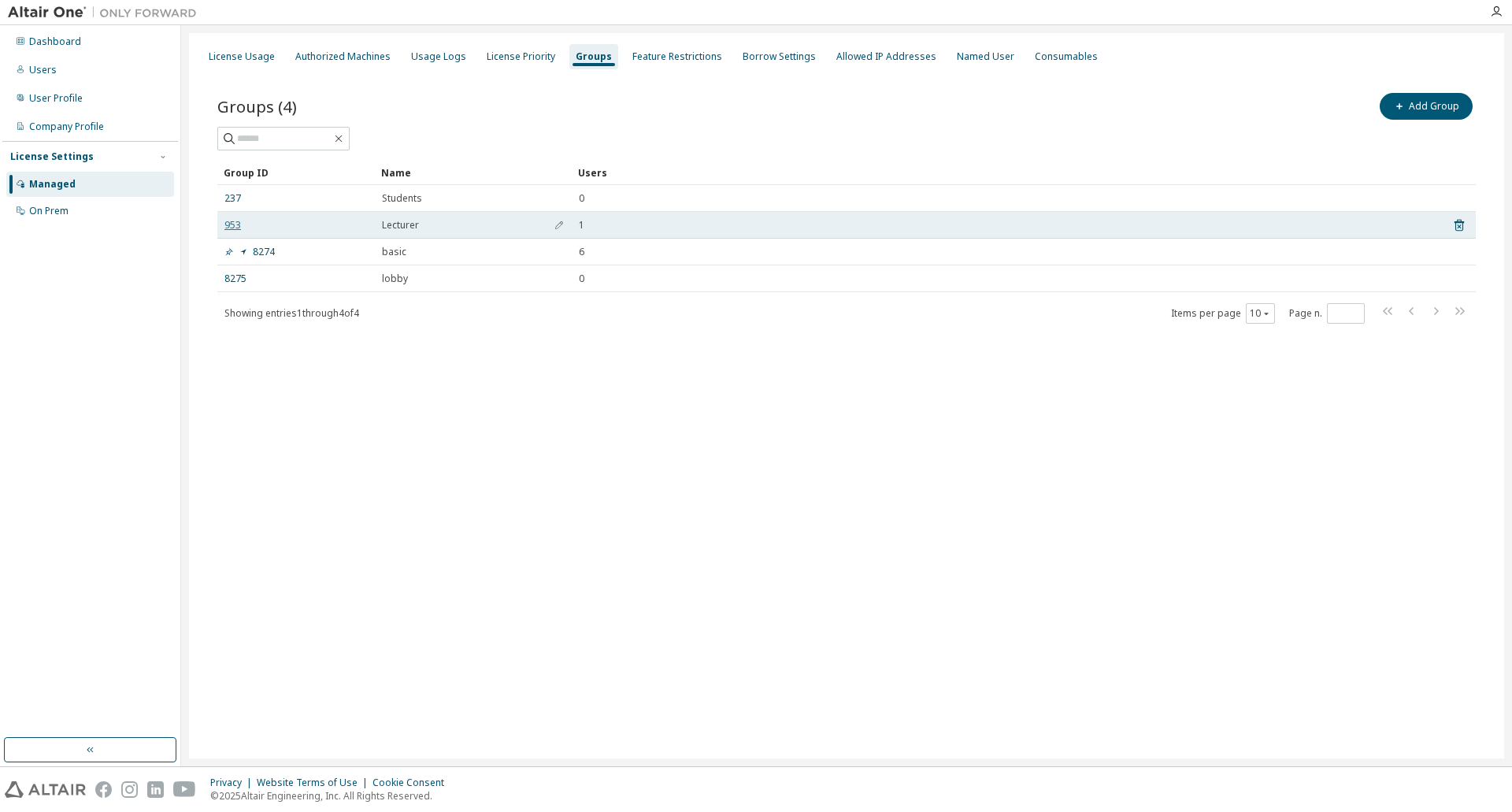
click at [231, 228] on link "953" at bounding box center [232, 225] width 17 height 13
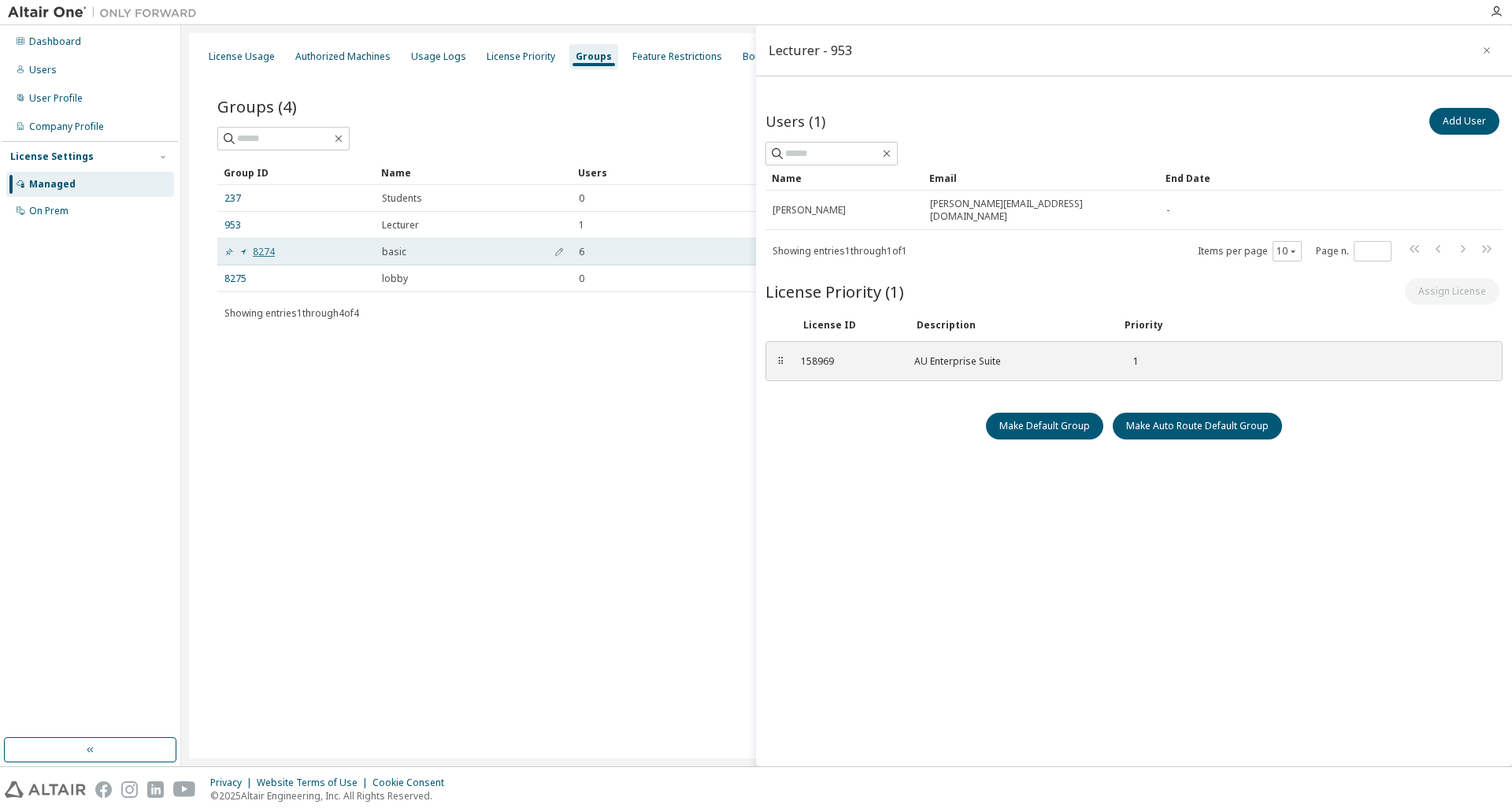
click at [261, 254] on link "8274" at bounding box center [249, 252] width 50 height 13
